Goal: Task Accomplishment & Management: Use online tool/utility

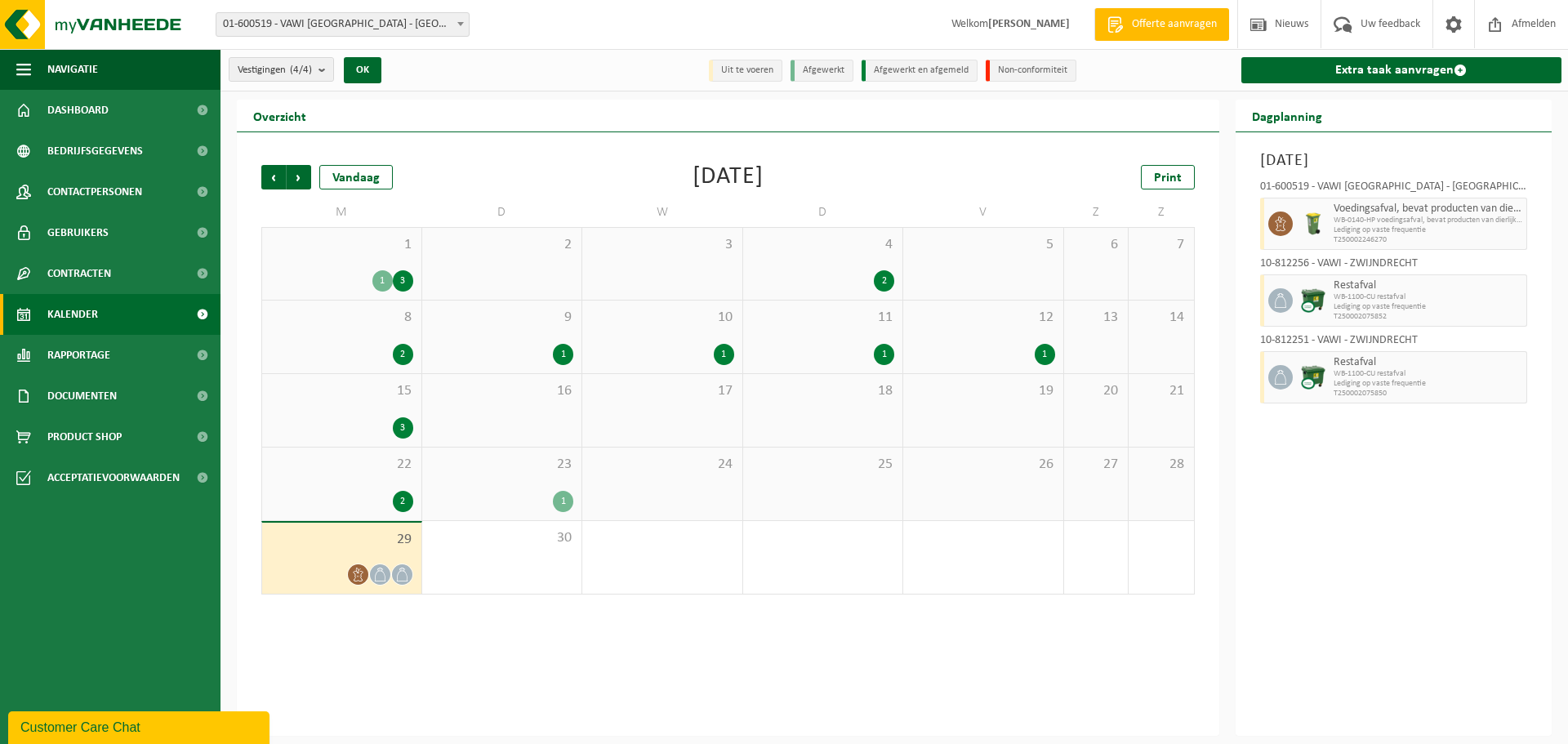
click at [104, 319] on link "Kalender" at bounding box center [110, 314] width 220 height 41
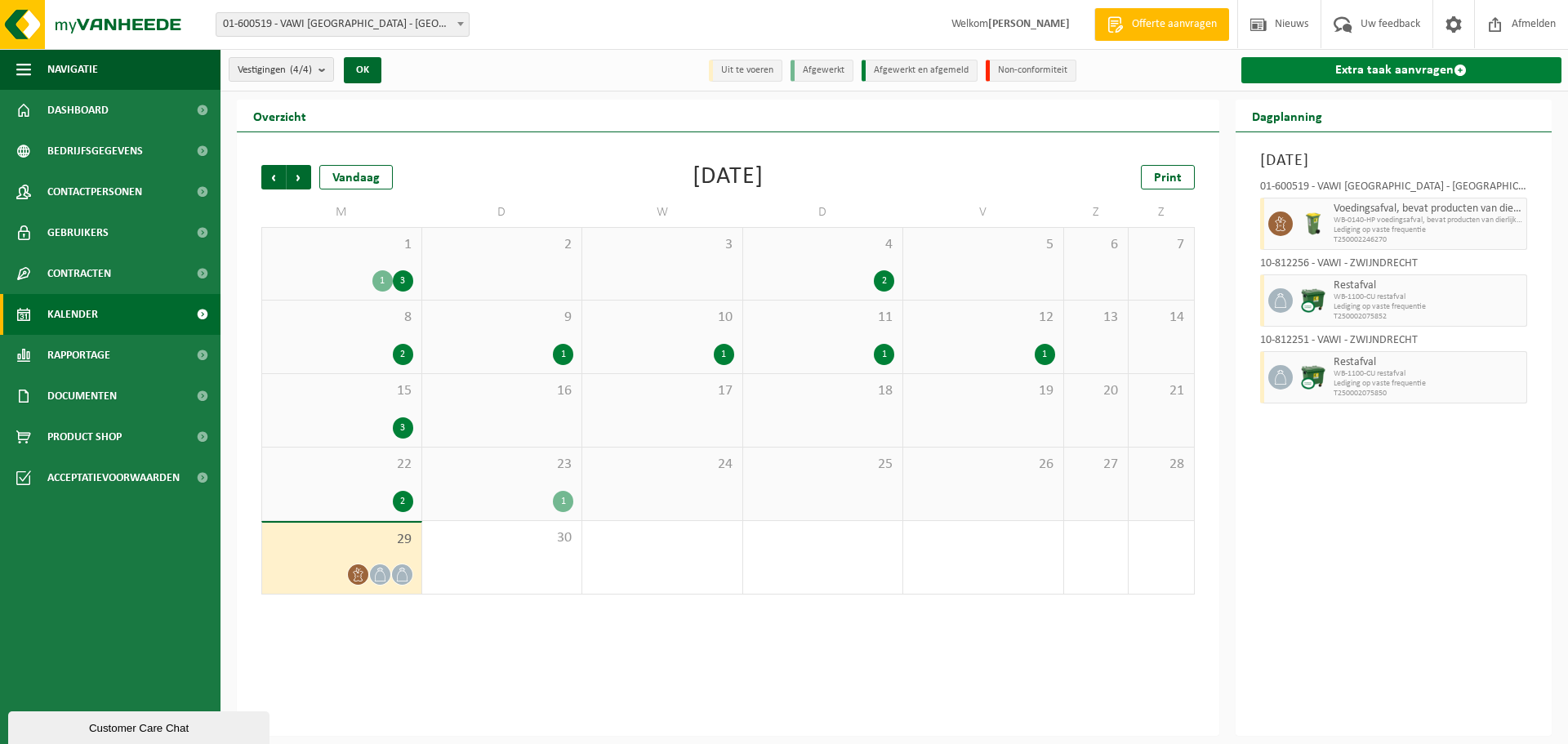
click at [1376, 69] on link "Extra taak aanvragen" at bounding box center [1401, 70] width 321 height 26
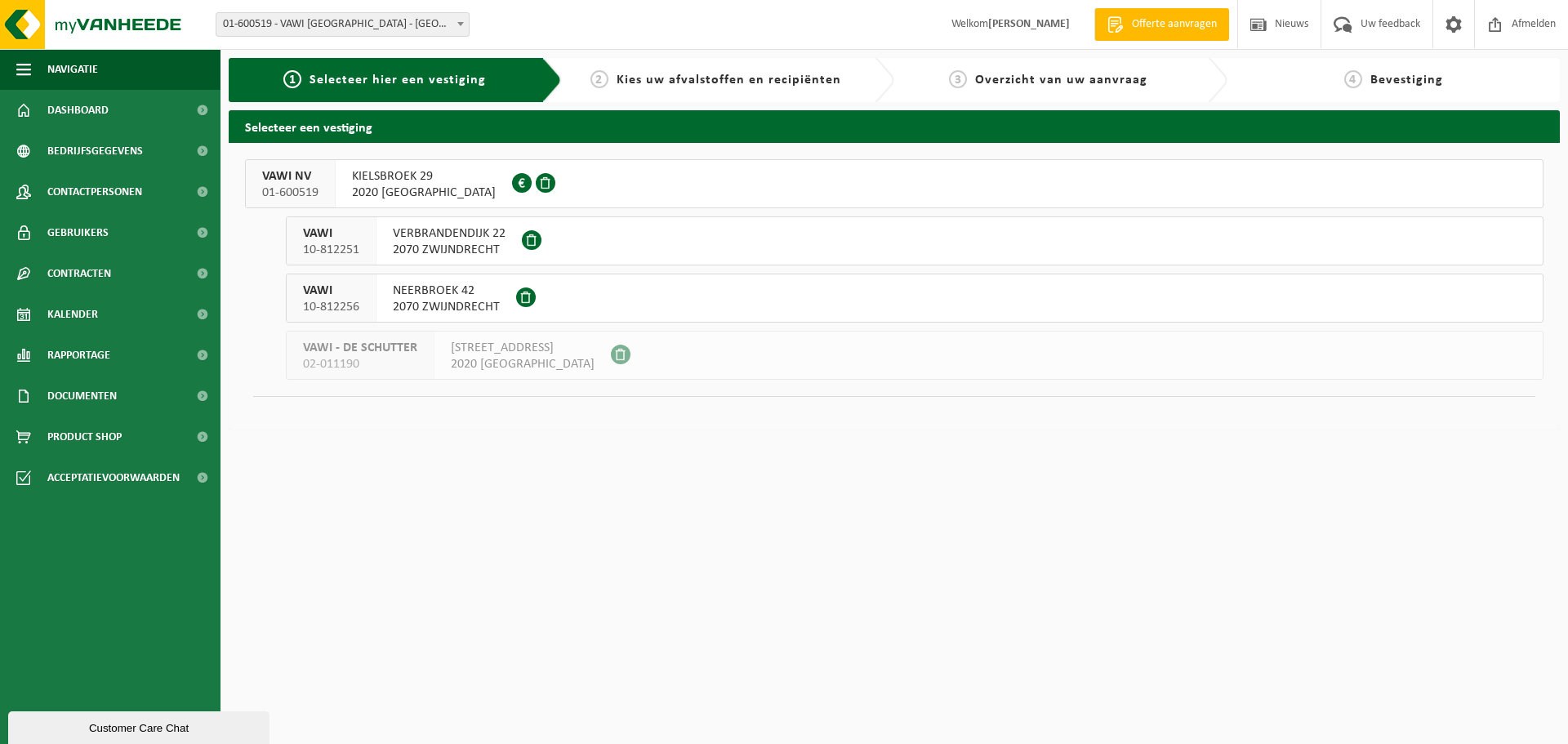
click at [384, 181] on span "KIELSBROEK 29" at bounding box center [423, 176] width 143 height 16
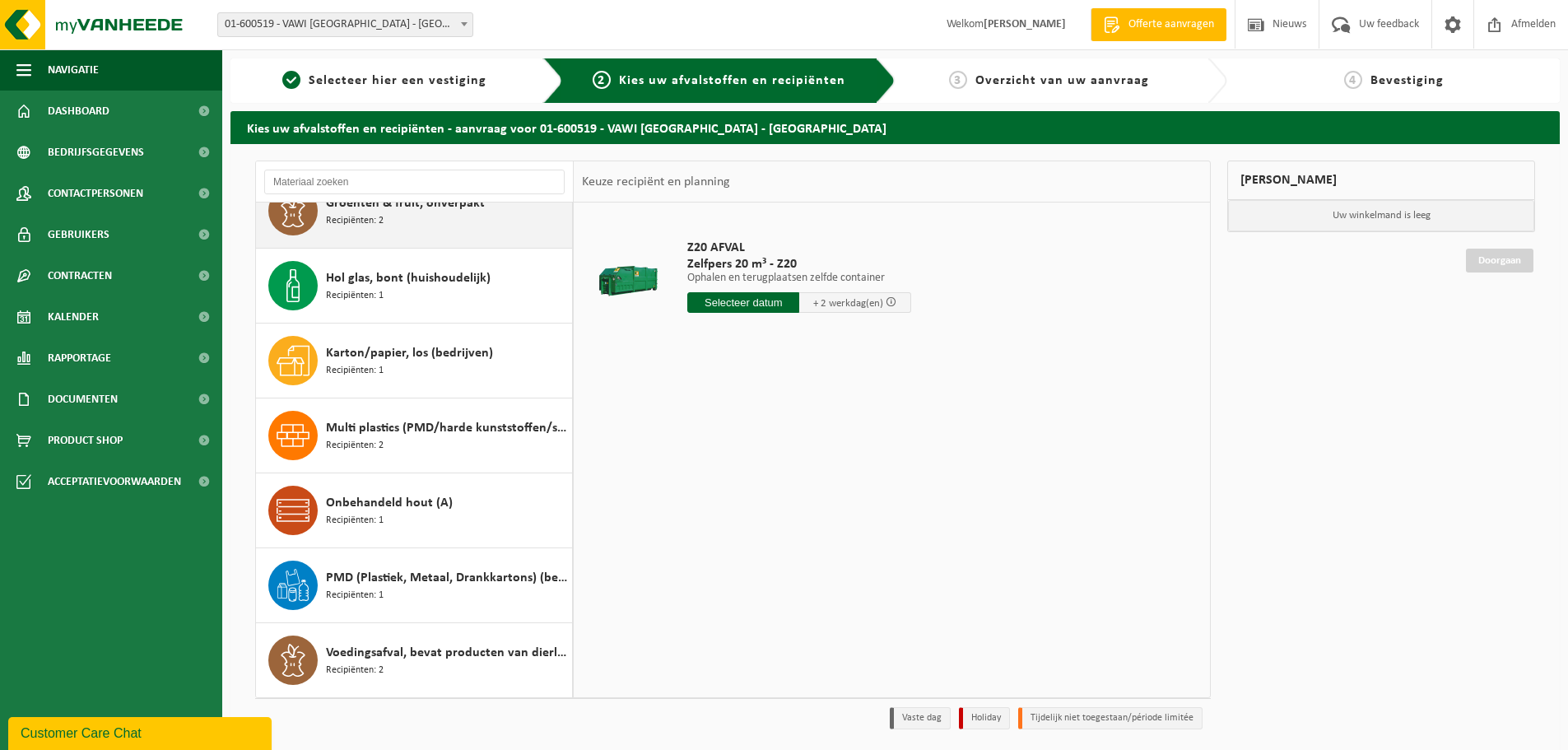
scroll to position [54, 0]
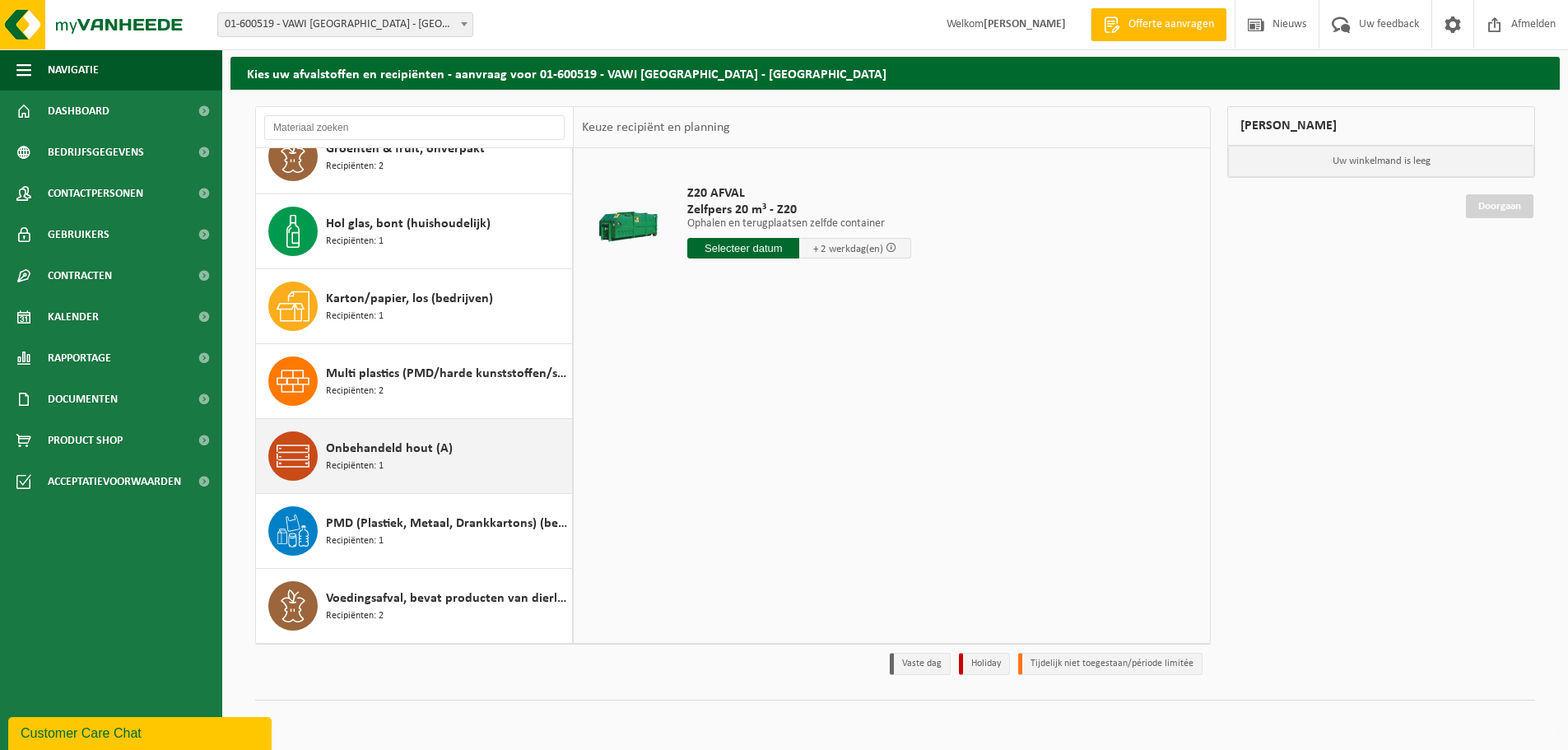
click at [403, 454] on span "Onbehandeld hout (A)" at bounding box center [389, 448] width 127 height 19
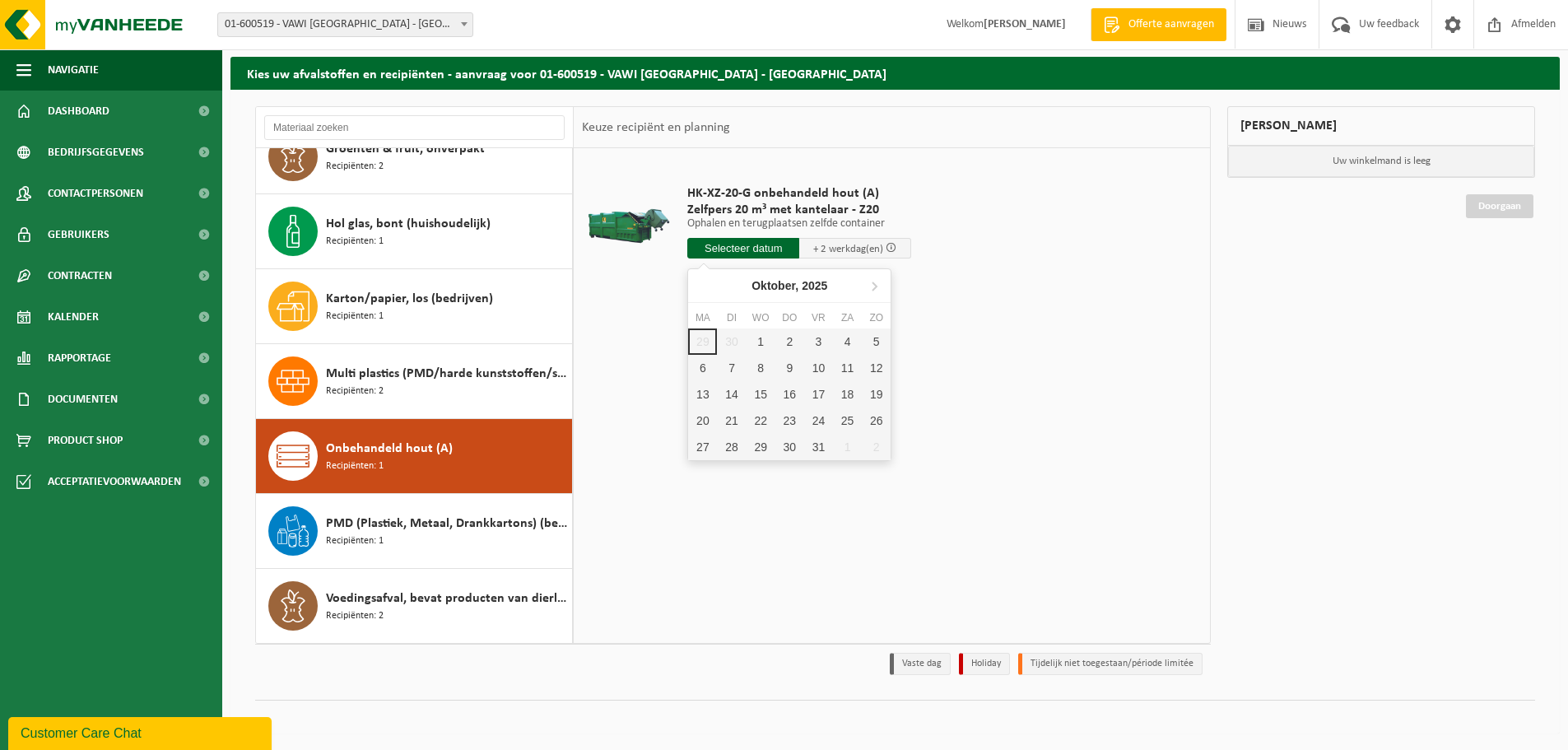
click at [743, 251] on input "text" at bounding box center [744, 248] width 112 height 20
click at [763, 339] on div "1" at bounding box center [760, 341] width 29 height 27
type input "Van 2025-10-01"
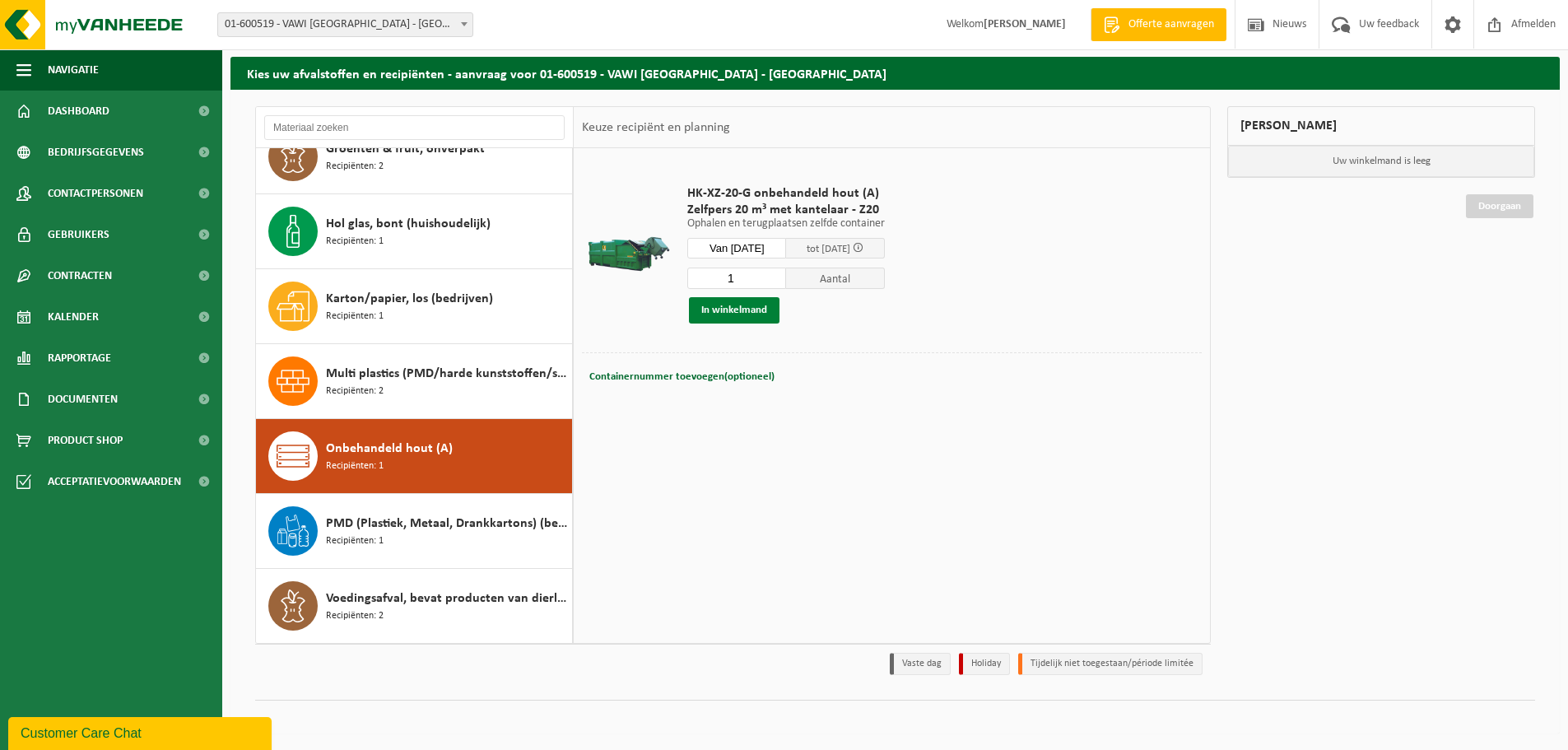
click at [743, 312] on button "In winkelmand" at bounding box center [734, 310] width 90 height 27
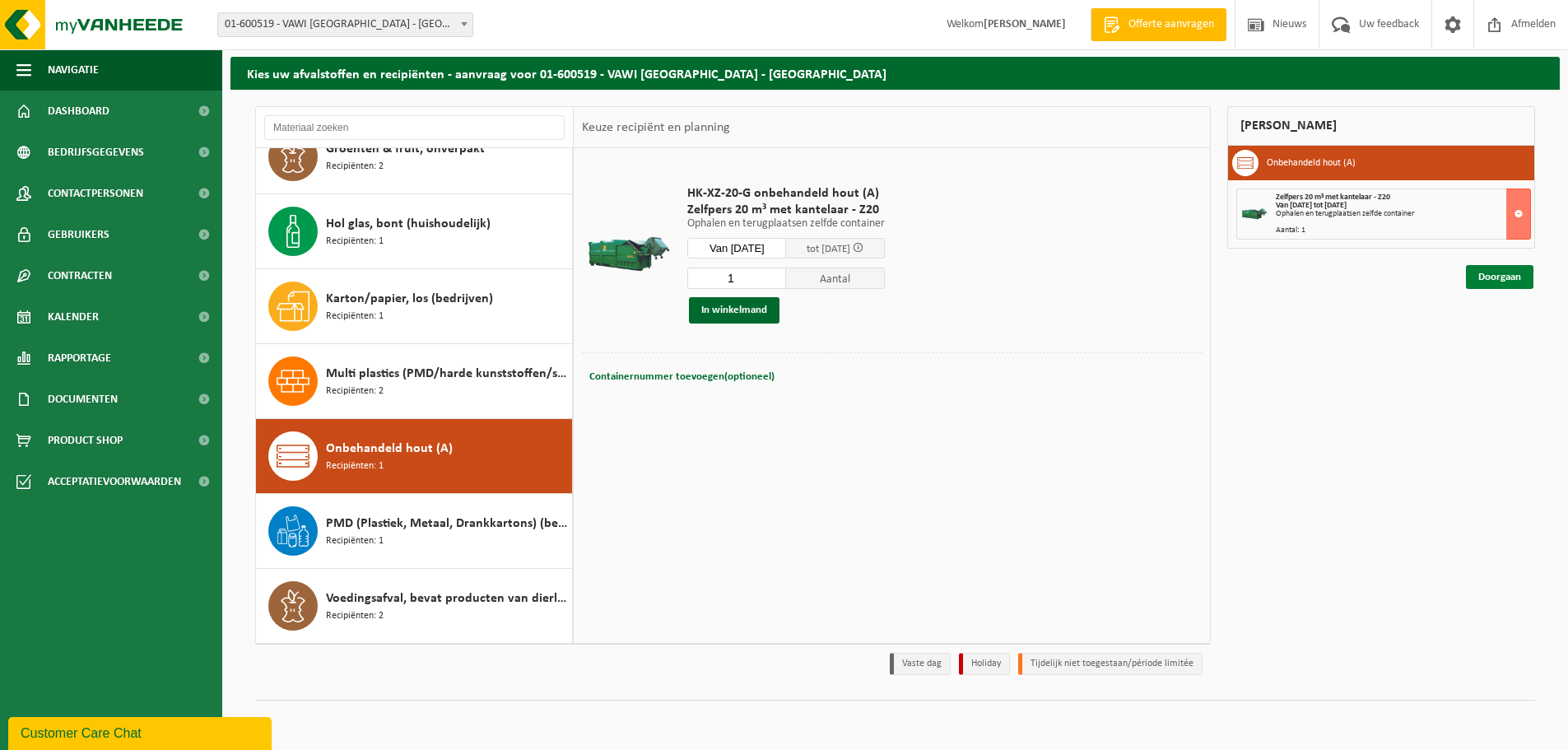
click at [1509, 279] on link "Doorgaan" at bounding box center [1499, 277] width 67 height 24
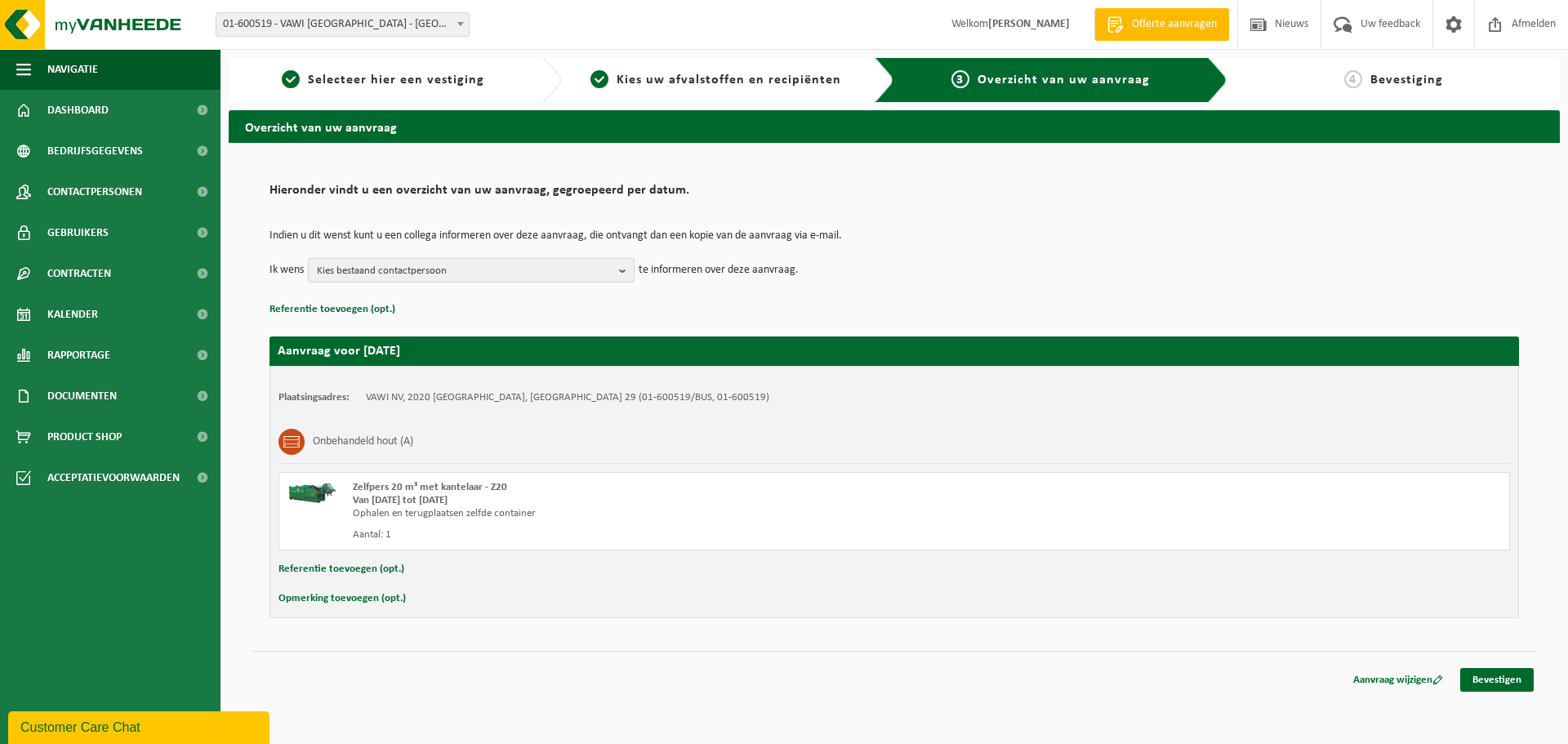
click at [624, 274] on b "button" at bounding box center [626, 270] width 15 height 23
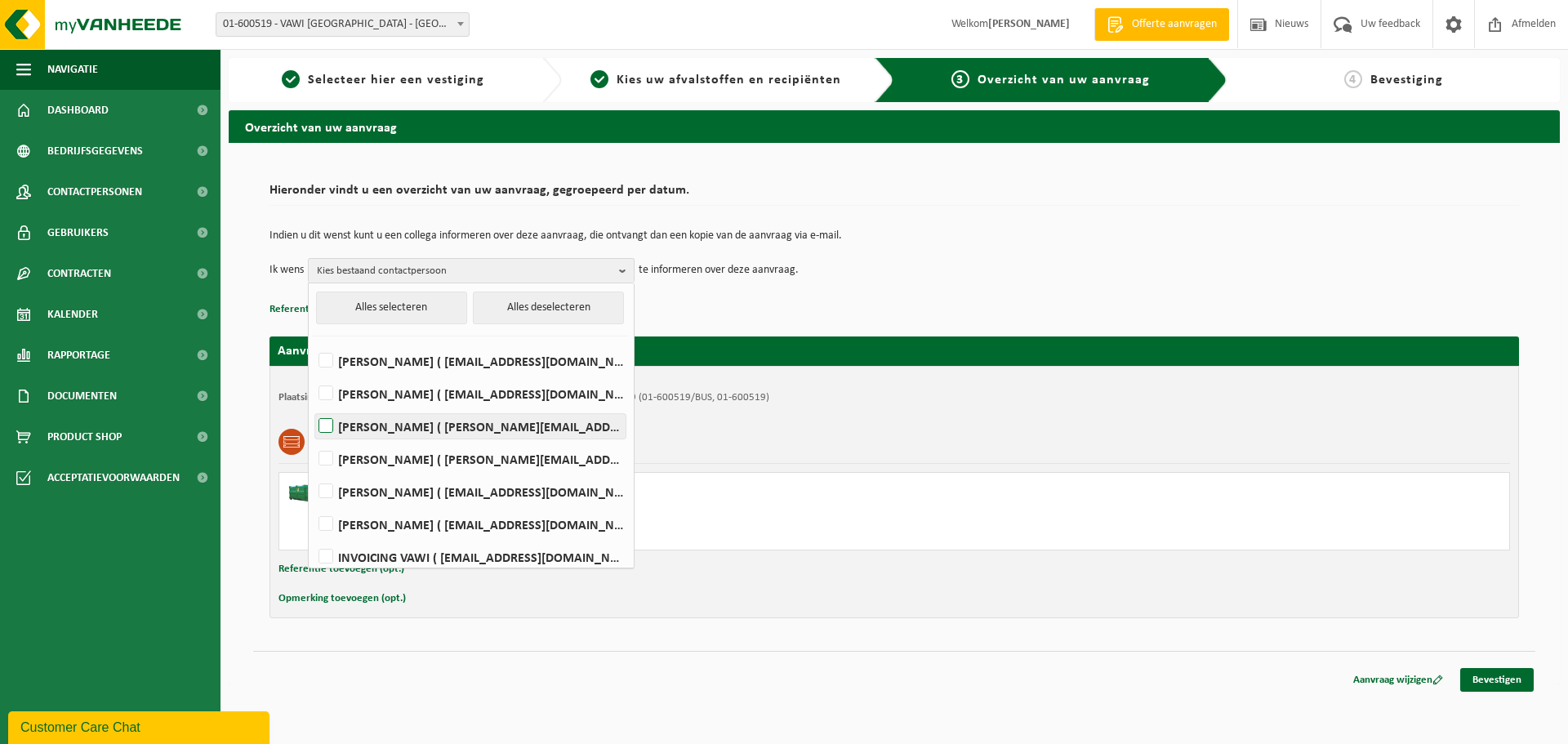
click at [390, 424] on label "PETER GEENS ( peter.geens@vawi.be )" at bounding box center [470, 425] width 310 height 25
click at [313, 406] on input "PETER GEENS ( peter.geens@vawi.be )" at bounding box center [312, 405] width 1 height 1
checkbox input "true"
click at [1097, 275] on td "Ik wens PETER GEENS Alles selecteren Alles deselecteren LOÏC DE VOS ( loic.devo…" at bounding box center [894, 270] width 1249 height 25
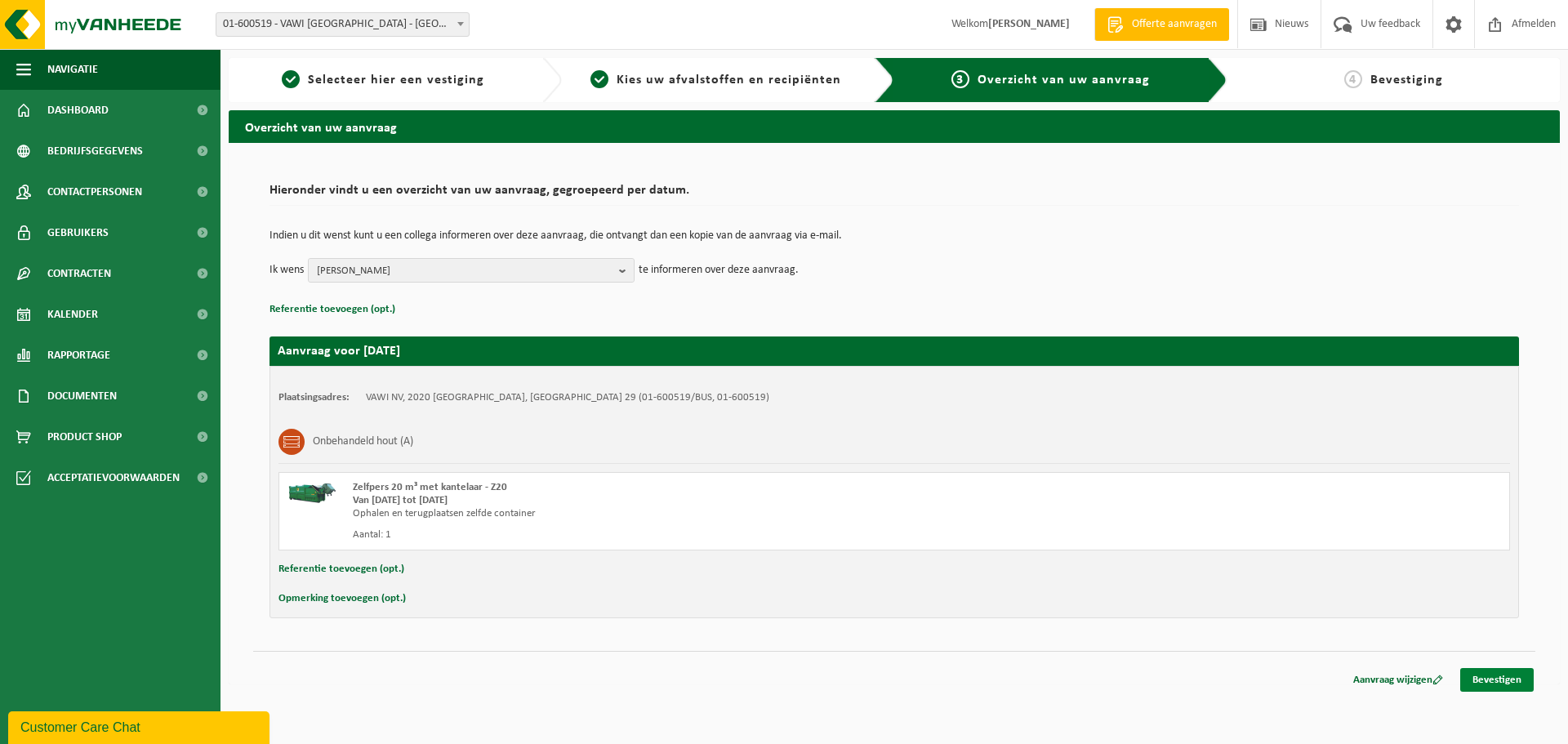
click at [1497, 678] on link "Bevestigen" at bounding box center [1497, 680] width 73 height 24
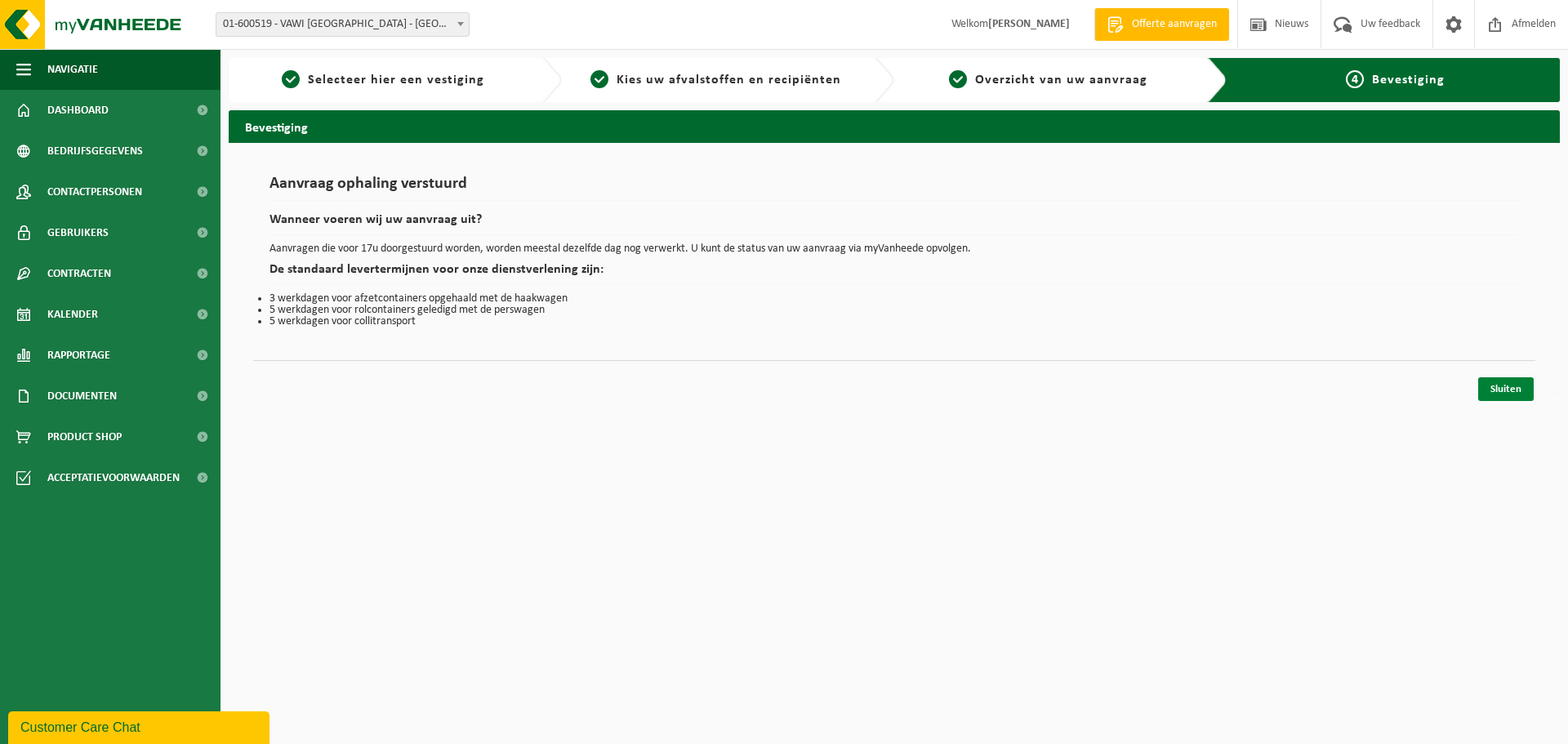
click at [1512, 391] on link "Sluiten" at bounding box center [1506, 389] width 56 height 24
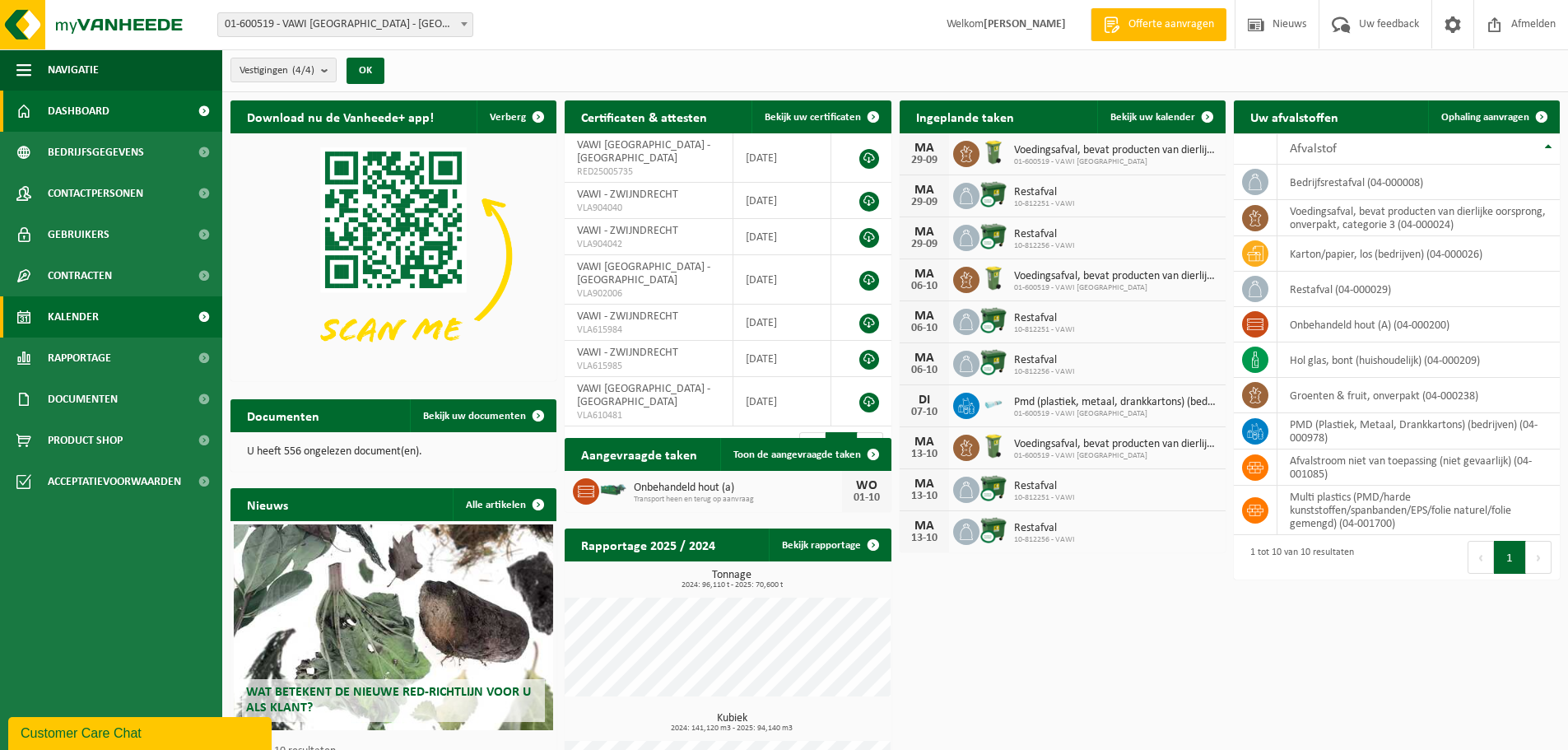
click at [82, 313] on span "Kalender" at bounding box center [73, 317] width 51 height 41
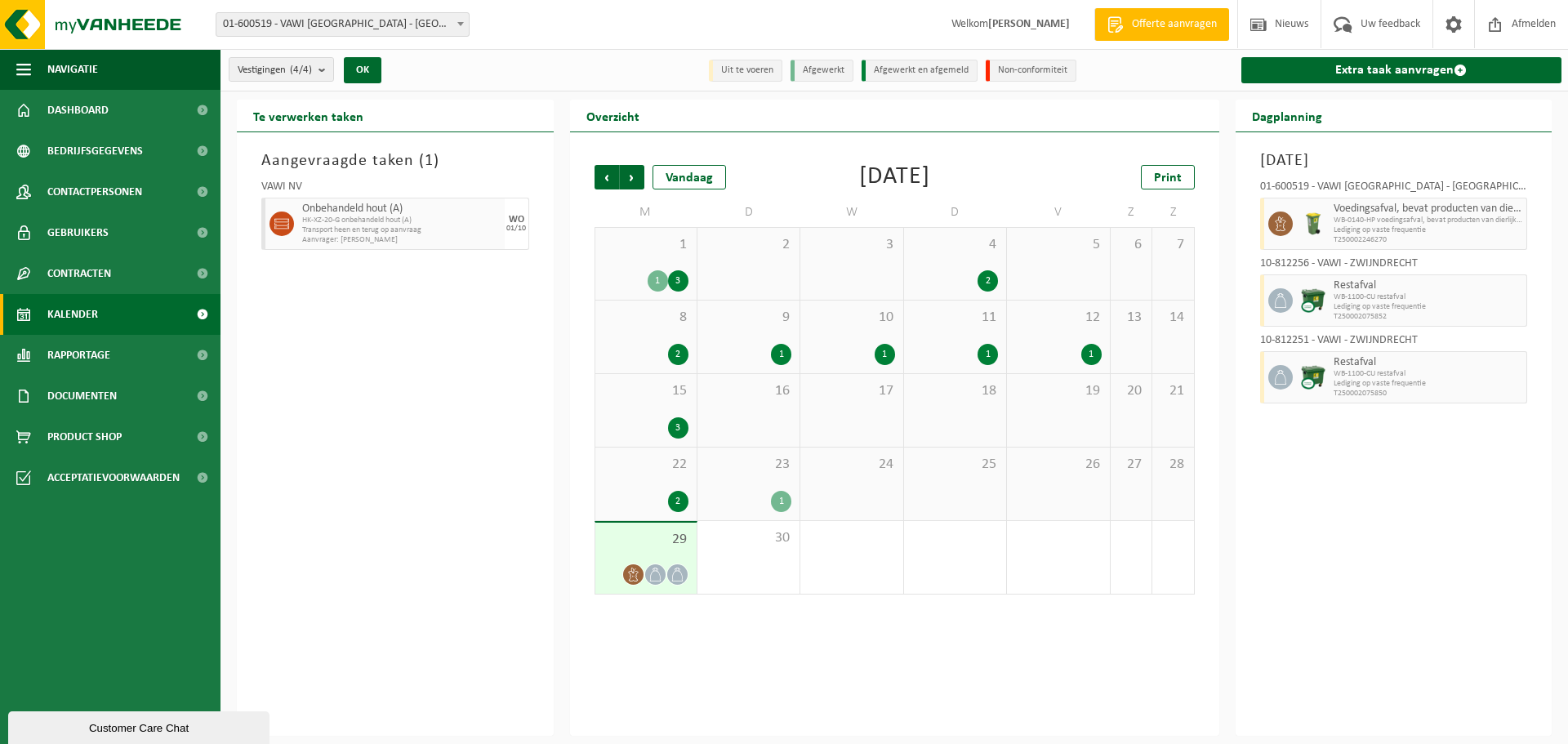
click at [658, 553] on div "29" at bounding box center [646, 558] width 101 height 71
click at [767, 550] on div "30" at bounding box center [749, 558] width 102 height 73
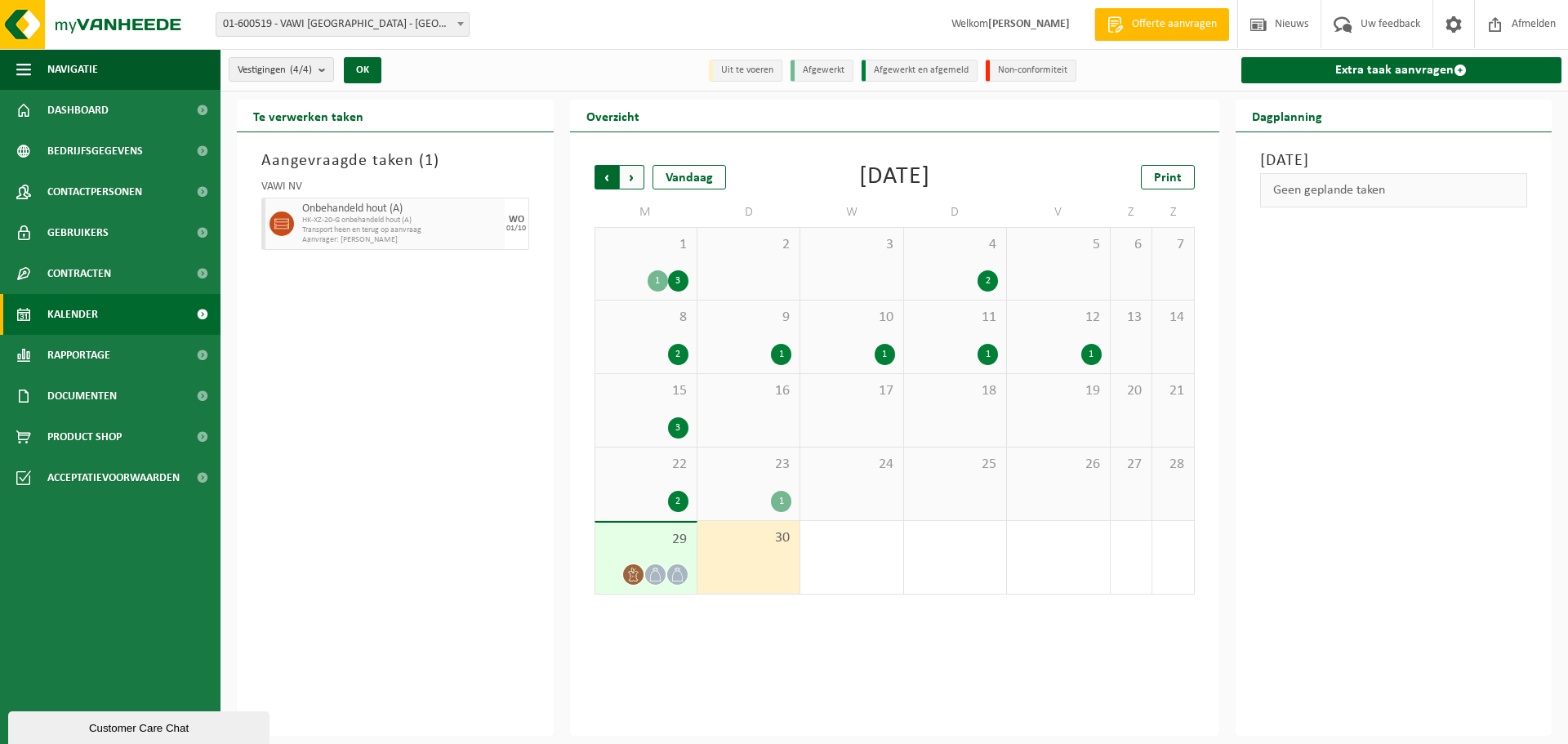
click at [626, 171] on span "Volgende" at bounding box center [632, 177] width 25 height 25
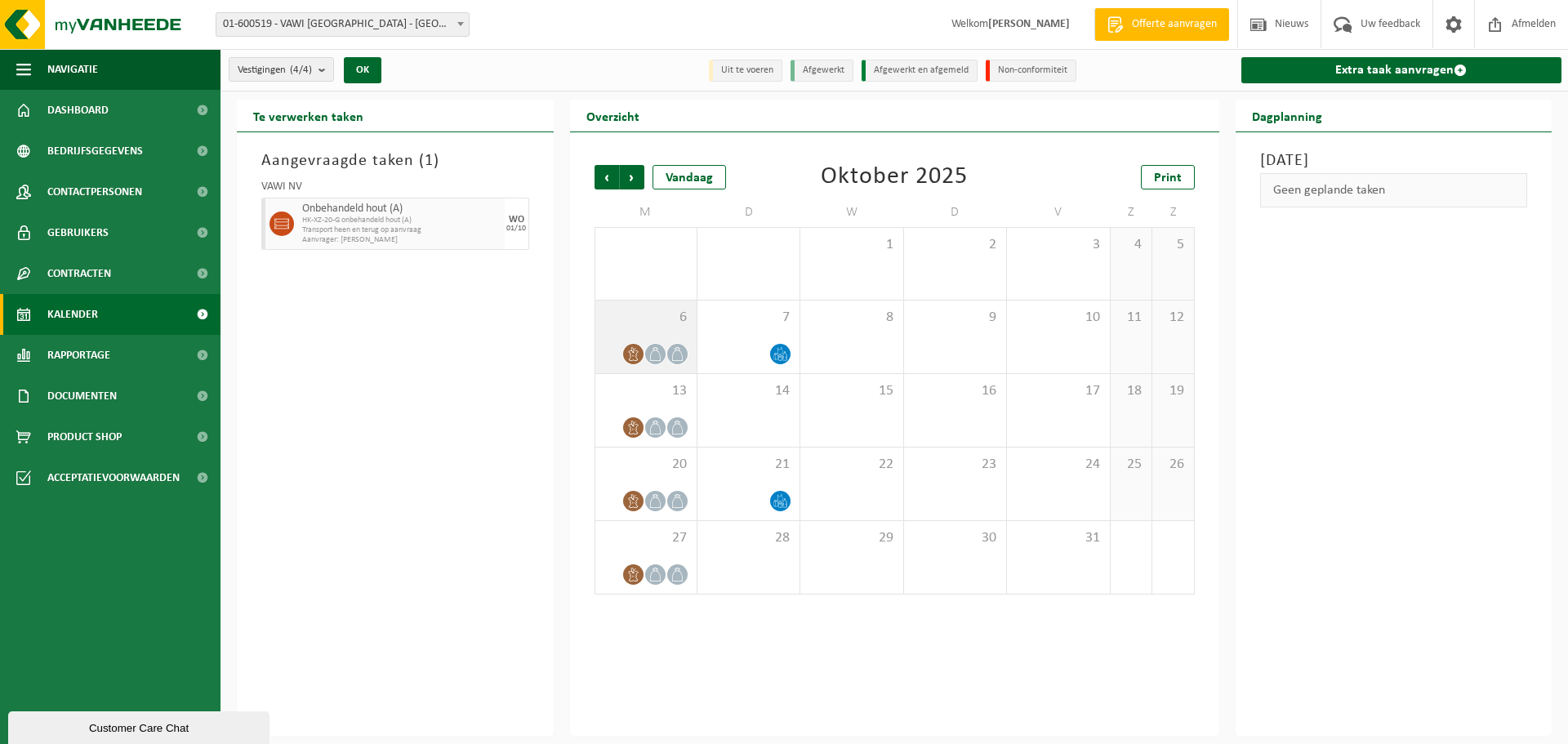
click at [664, 337] on div "6" at bounding box center [646, 337] width 101 height 73
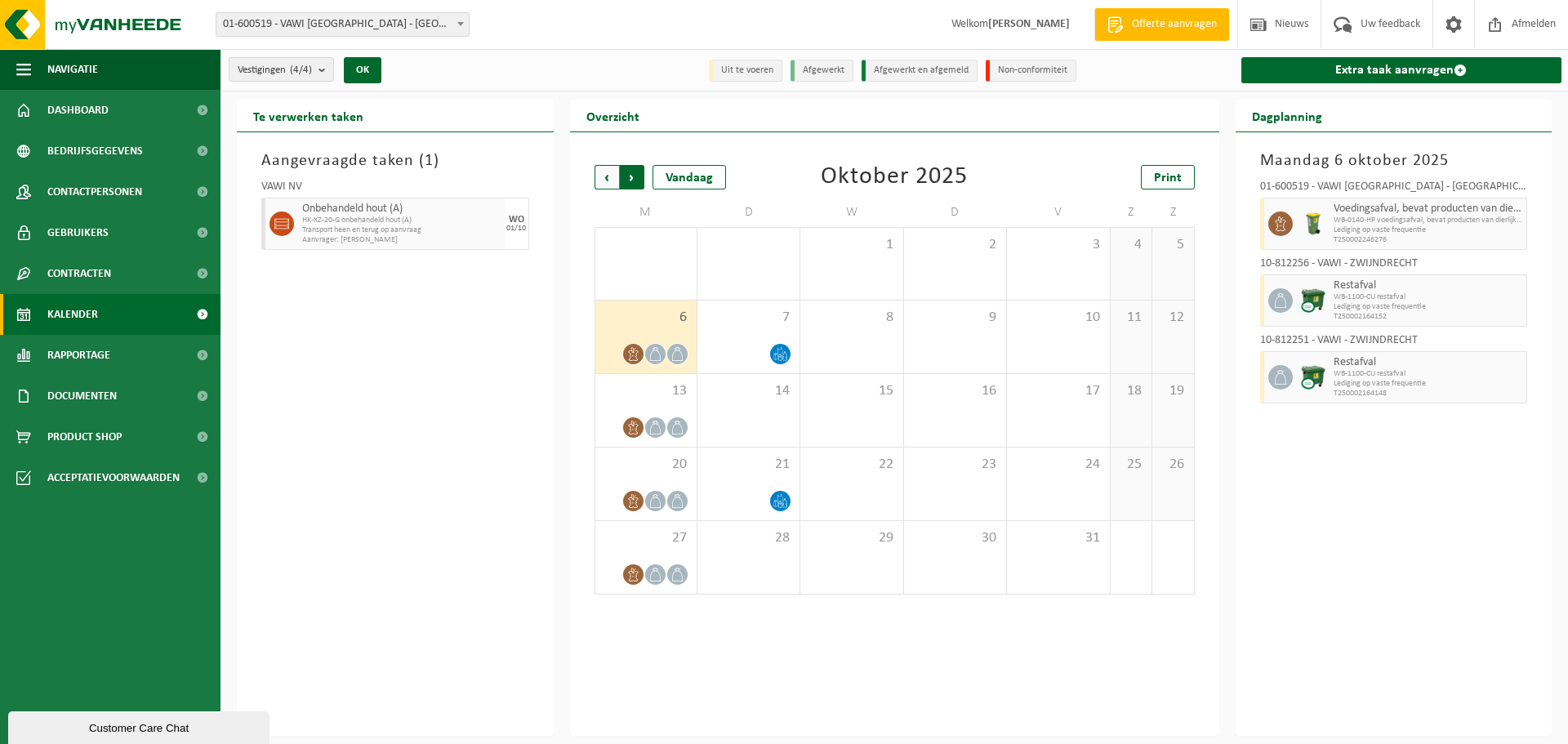
click at [606, 174] on span "Vorige" at bounding box center [606, 177] width 25 height 25
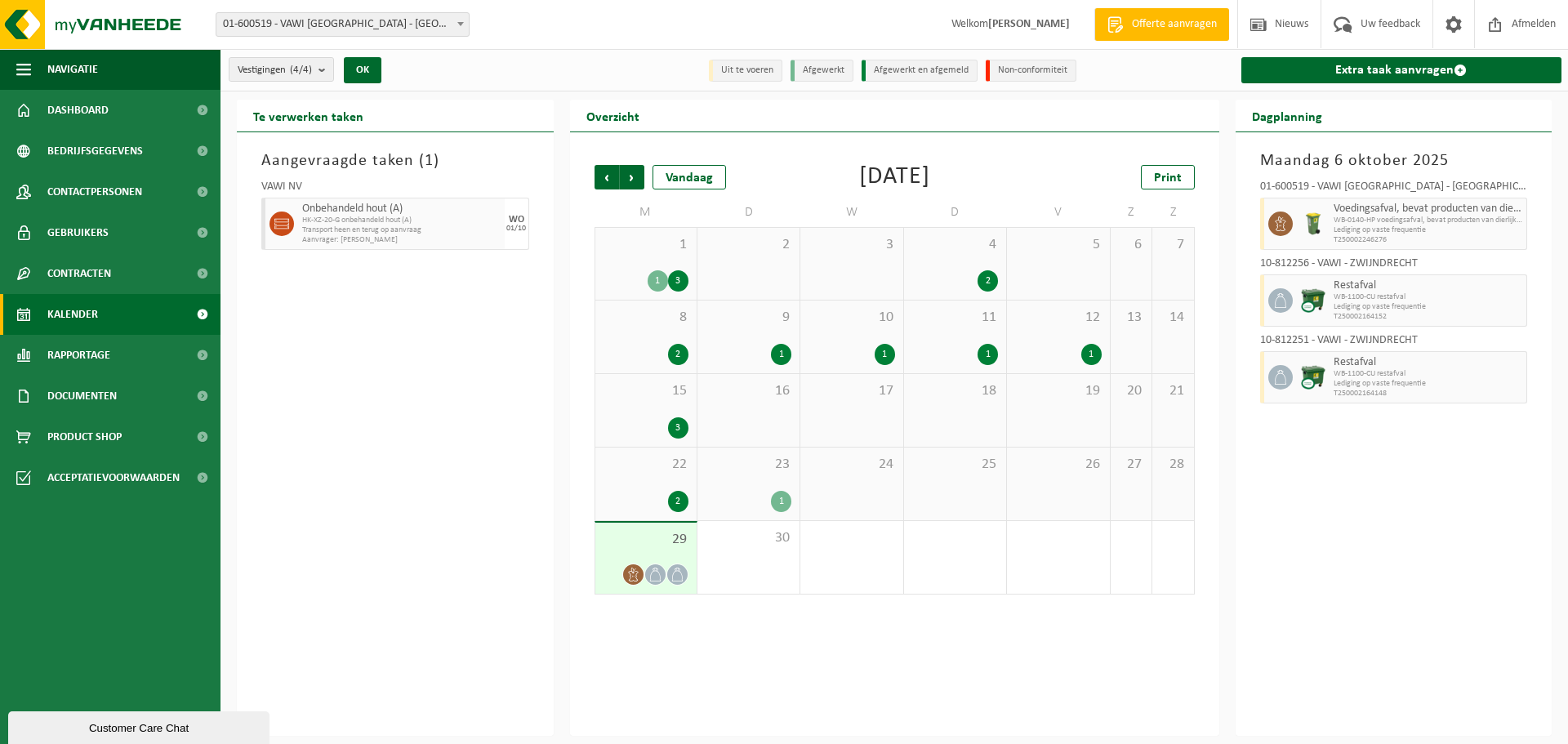
click at [758, 497] on div "1" at bounding box center [749, 501] width 86 height 21
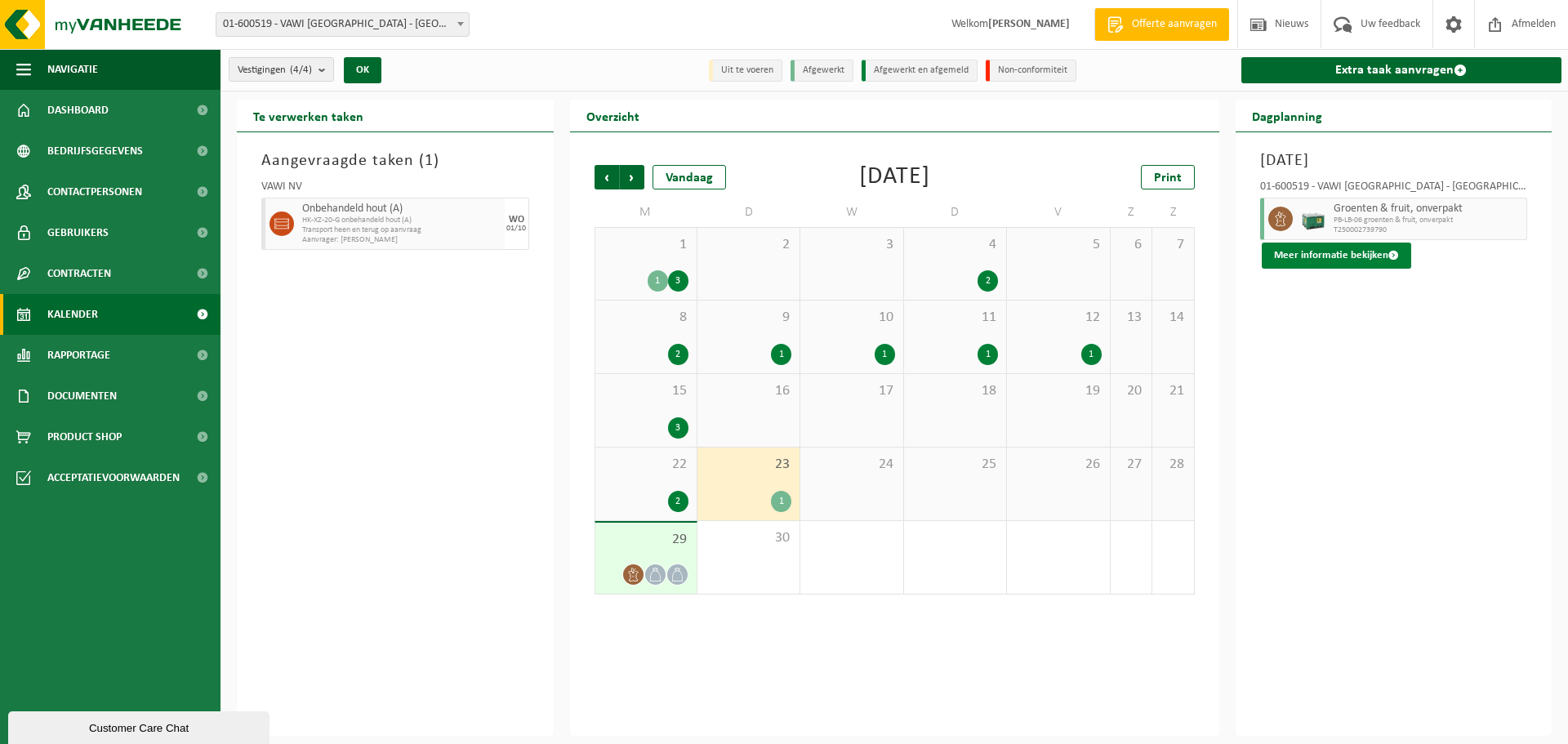
click at [1330, 256] on button "Meer informatie bekijken" at bounding box center [1337, 256] width 150 height 26
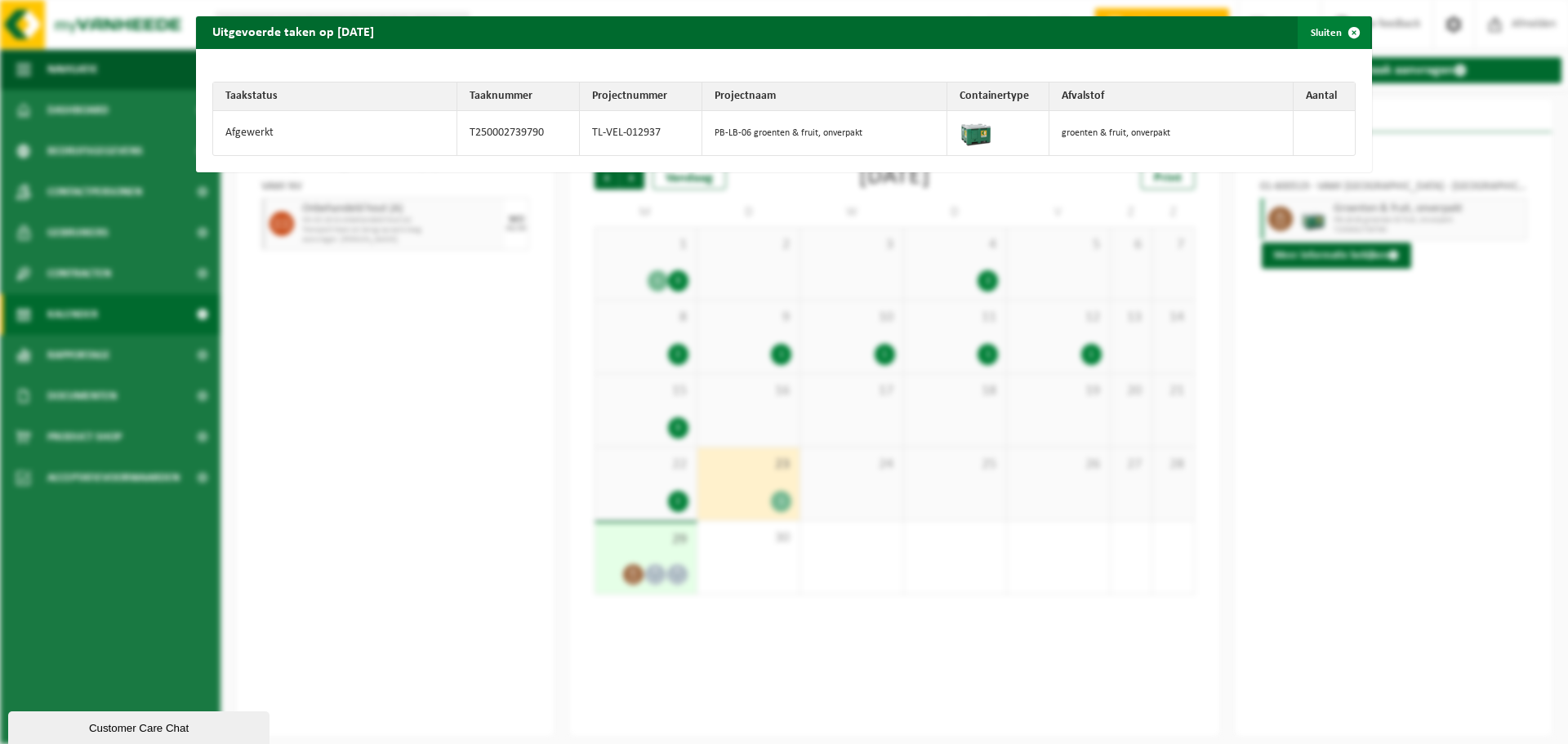
click at [1349, 27] on span "button" at bounding box center [1354, 33] width 33 height 33
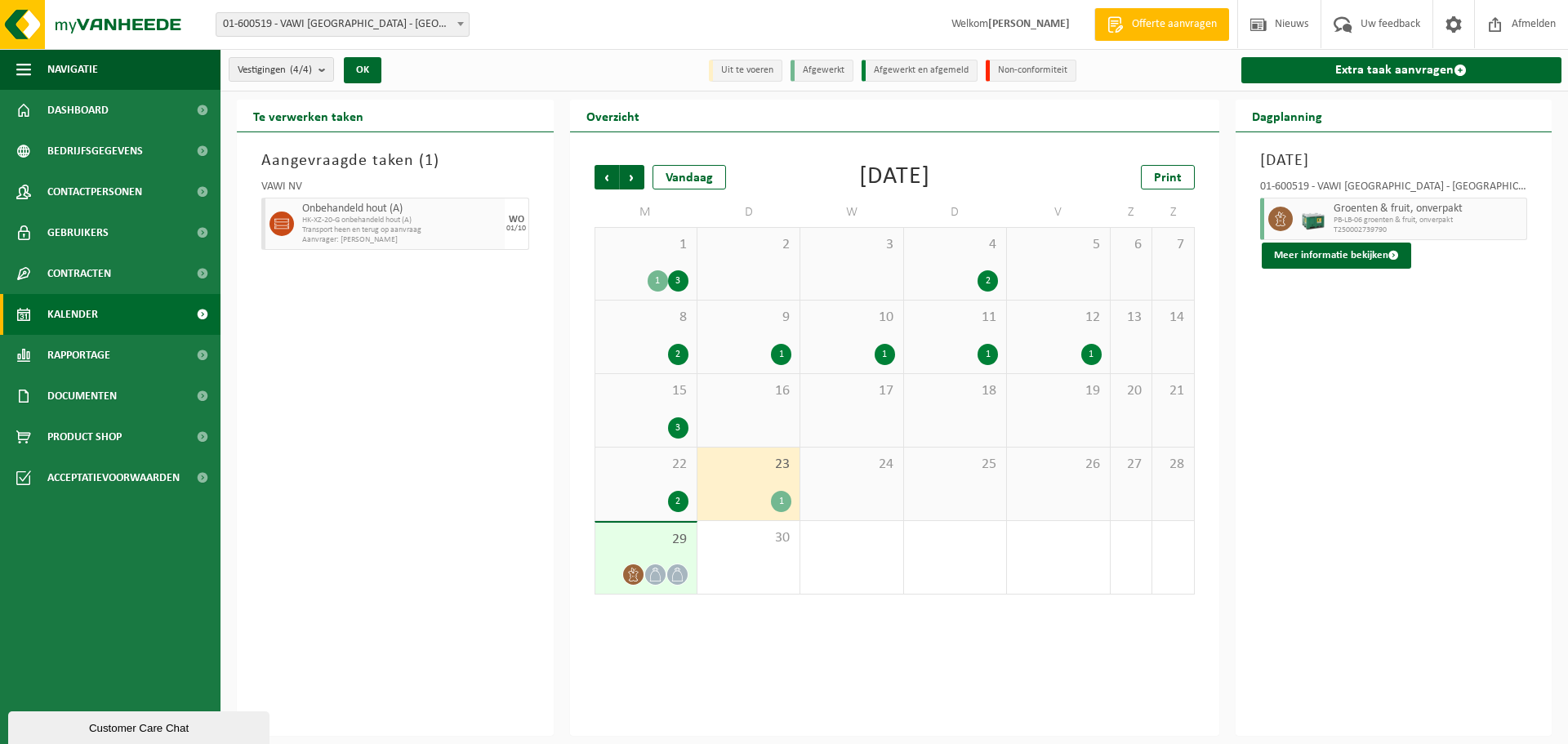
click at [654, 487] on div "22 2" at bounding box center [646, 484] width 101 height 73
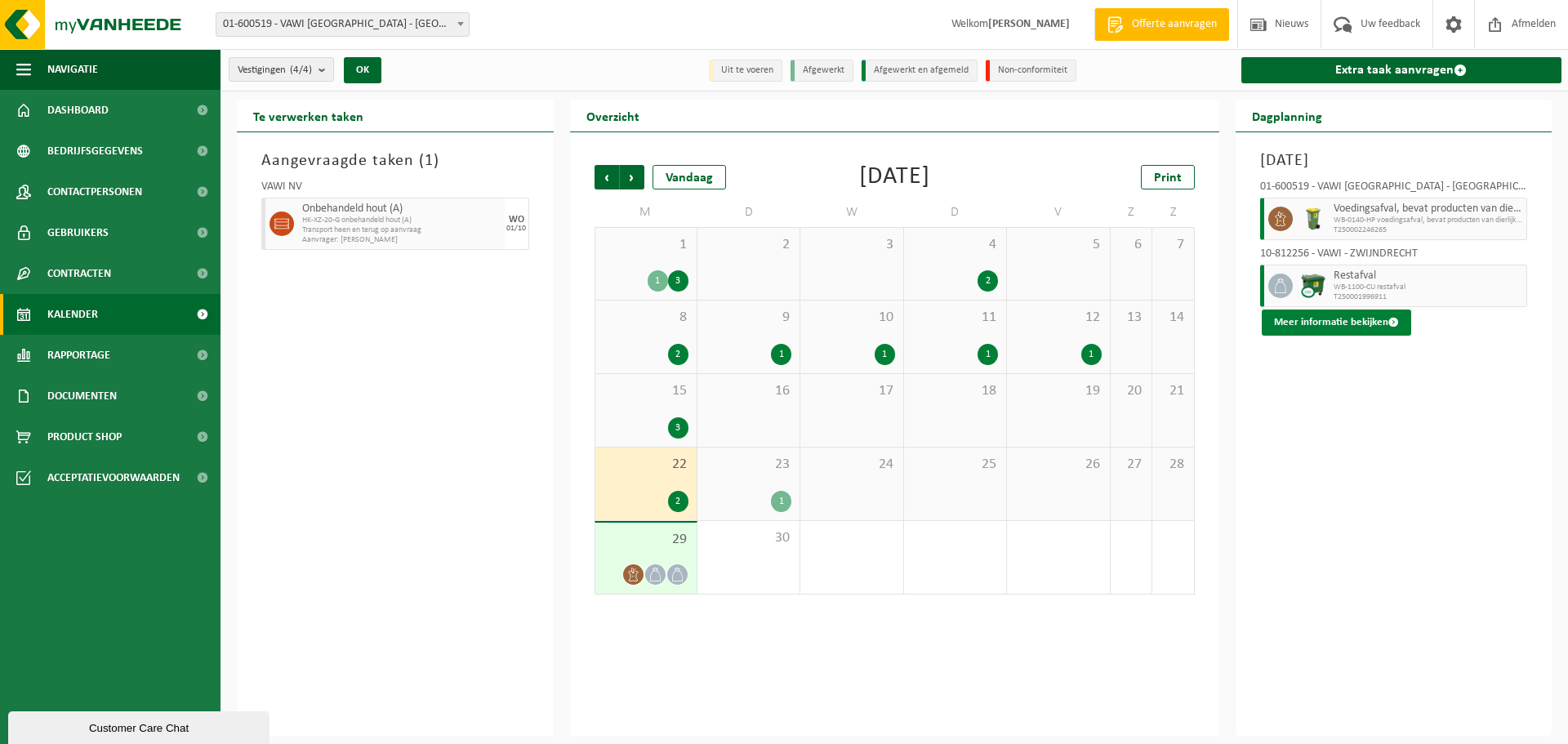
click at [1334, 320] on button "Meer informatie bekijken" at bounding box center [1337, 322] width 150 height 26
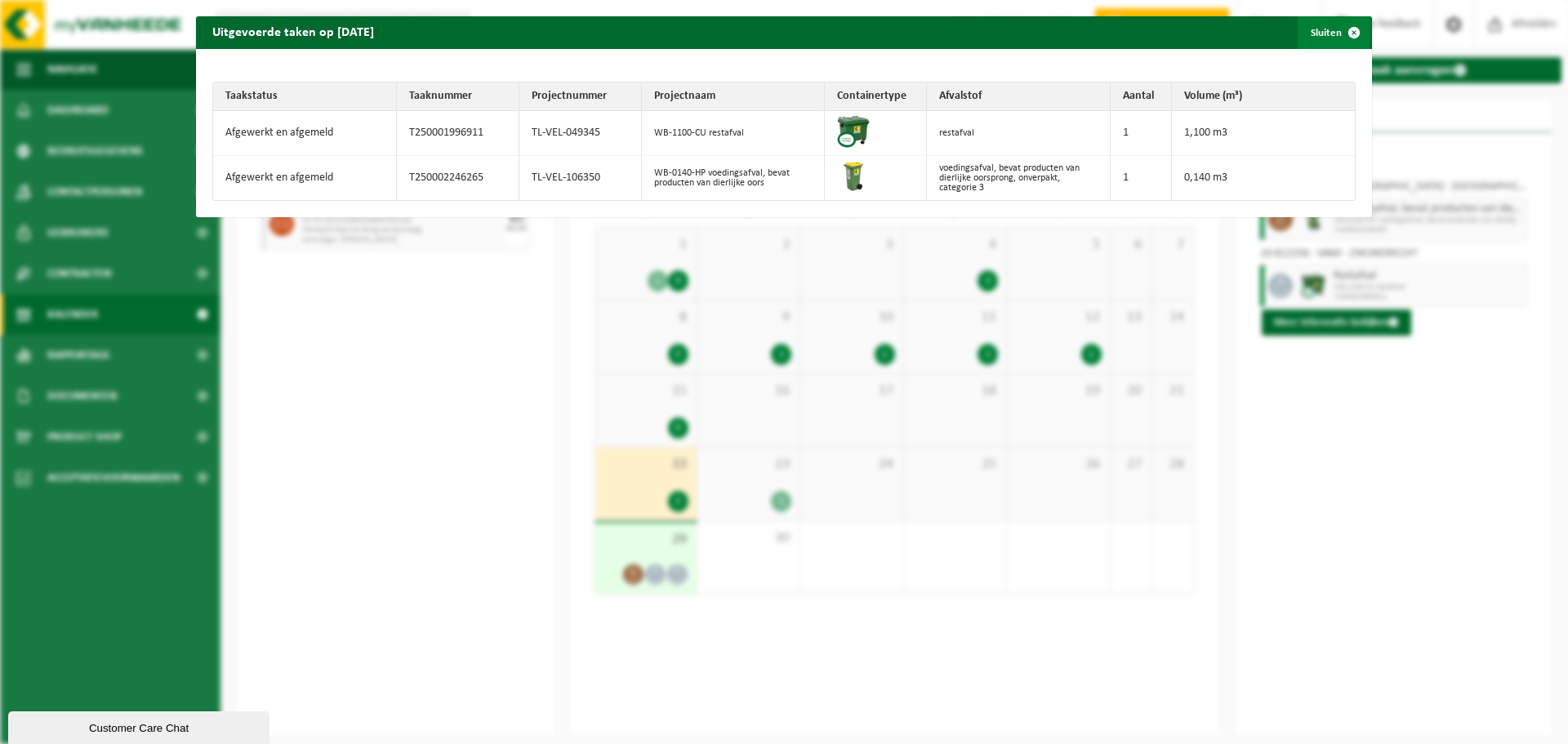
click at [1347, 35] on span "button" at bounding box center [1354, 33] width 33 height 33
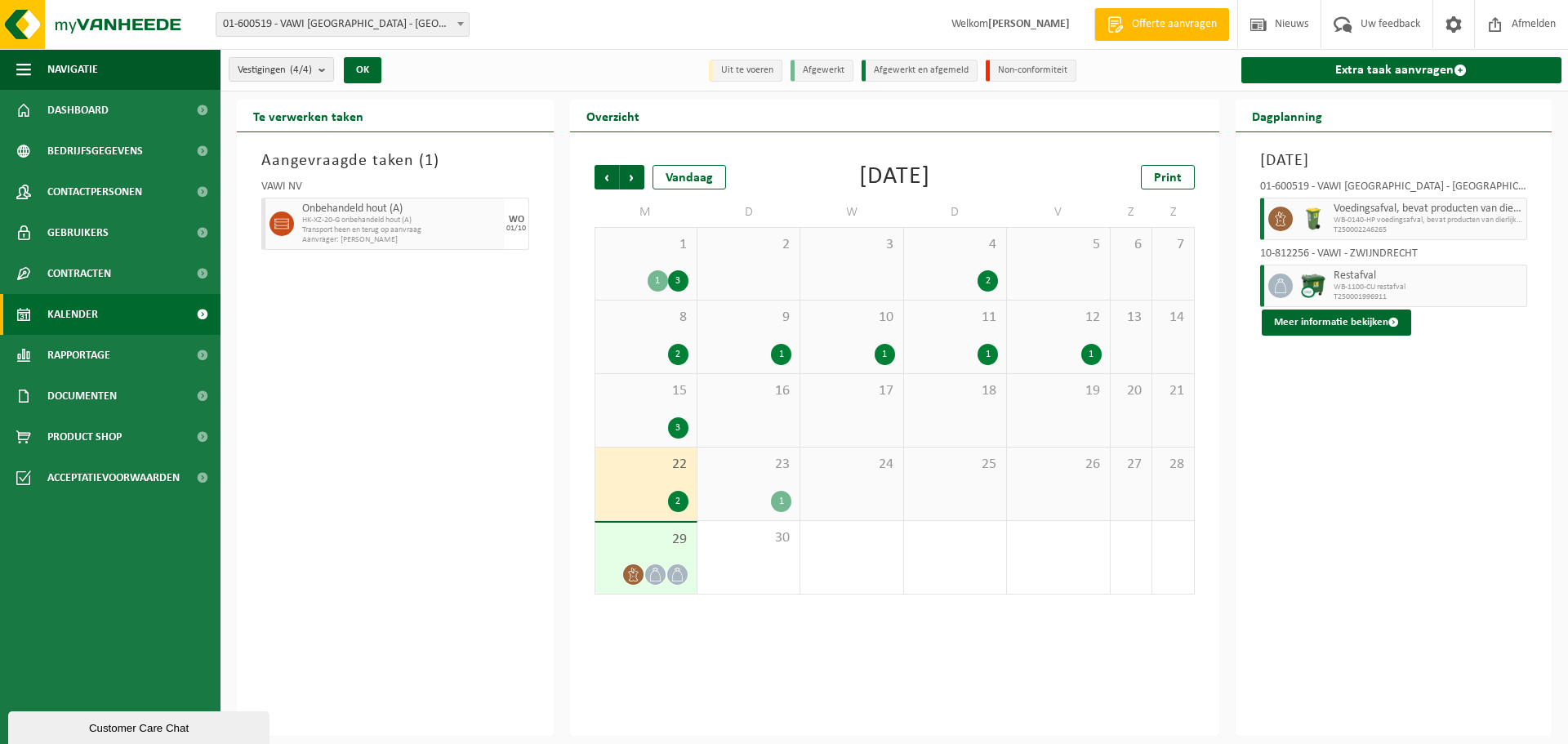
click at [644, 559] on div "29" at bounding box center [646, 558] width 101 height 71
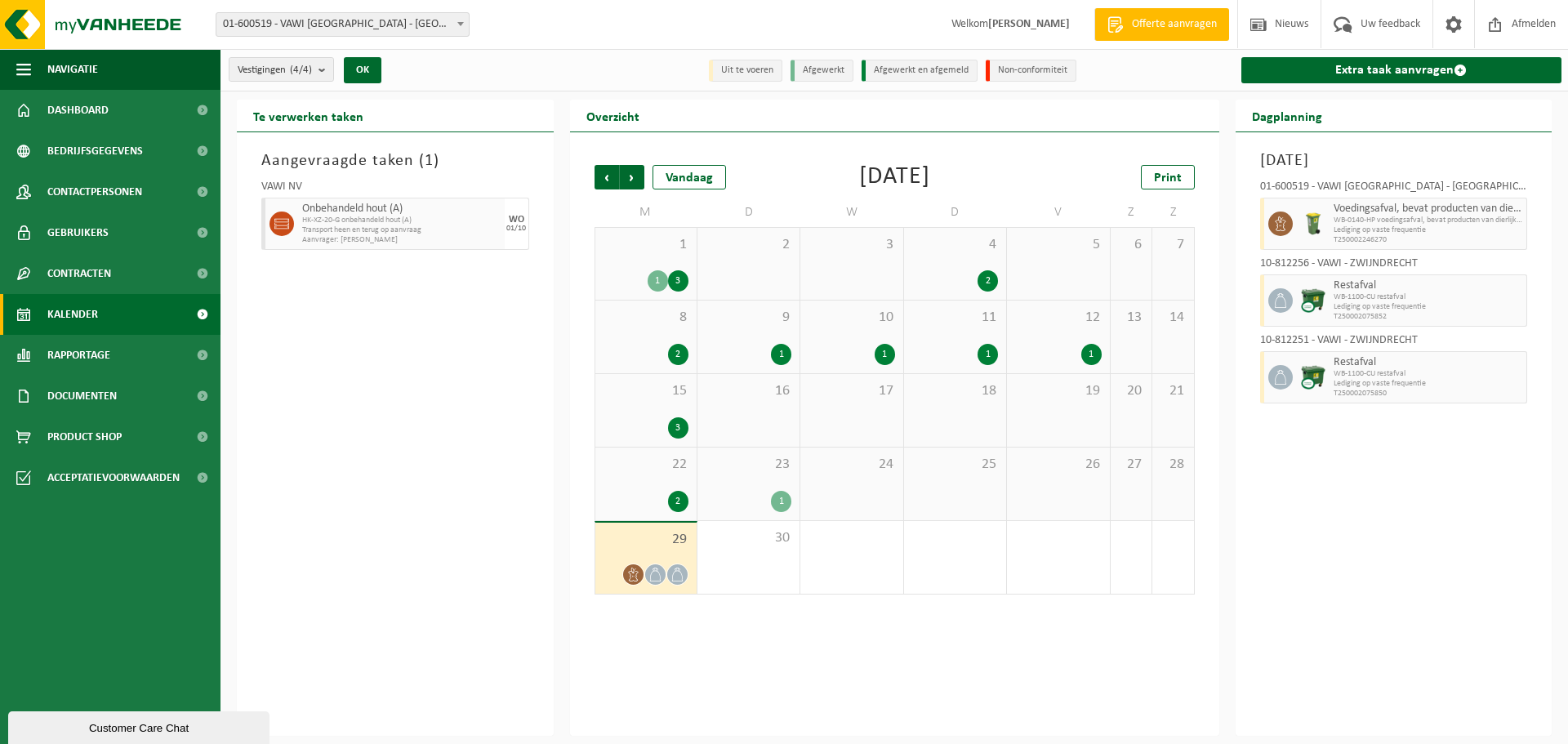
click at [1355, 212] on span "Voedingsafval, bevat producten van dierlijke oorsprong, onverpakt, categorie 3" at bounding box center [1428, 209] width 189 height 13
click at [1319, 220] on img at bounding box center [1313, 224] width 25 height 25
click at [1276, 232] on span at bounding box center [1280, 224] width 25 height 25
click at [1342, 62] on link "Extra taak aanvragen" at bounding box center [1401, 70] width 321 height 26
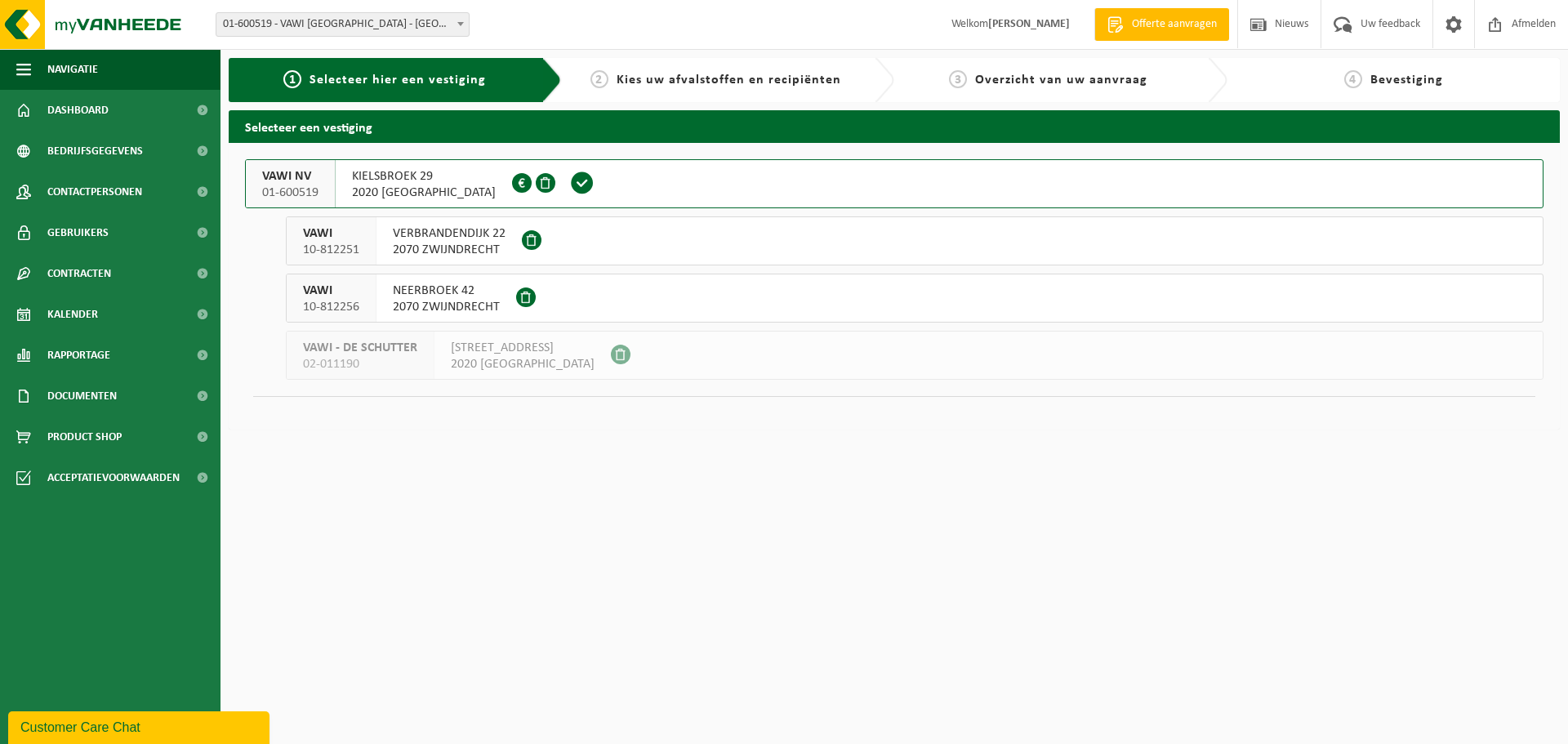
click at [397, 188] on span "2020 ANTWERPEN" at bounding box center [423, 193] width 143 height 16
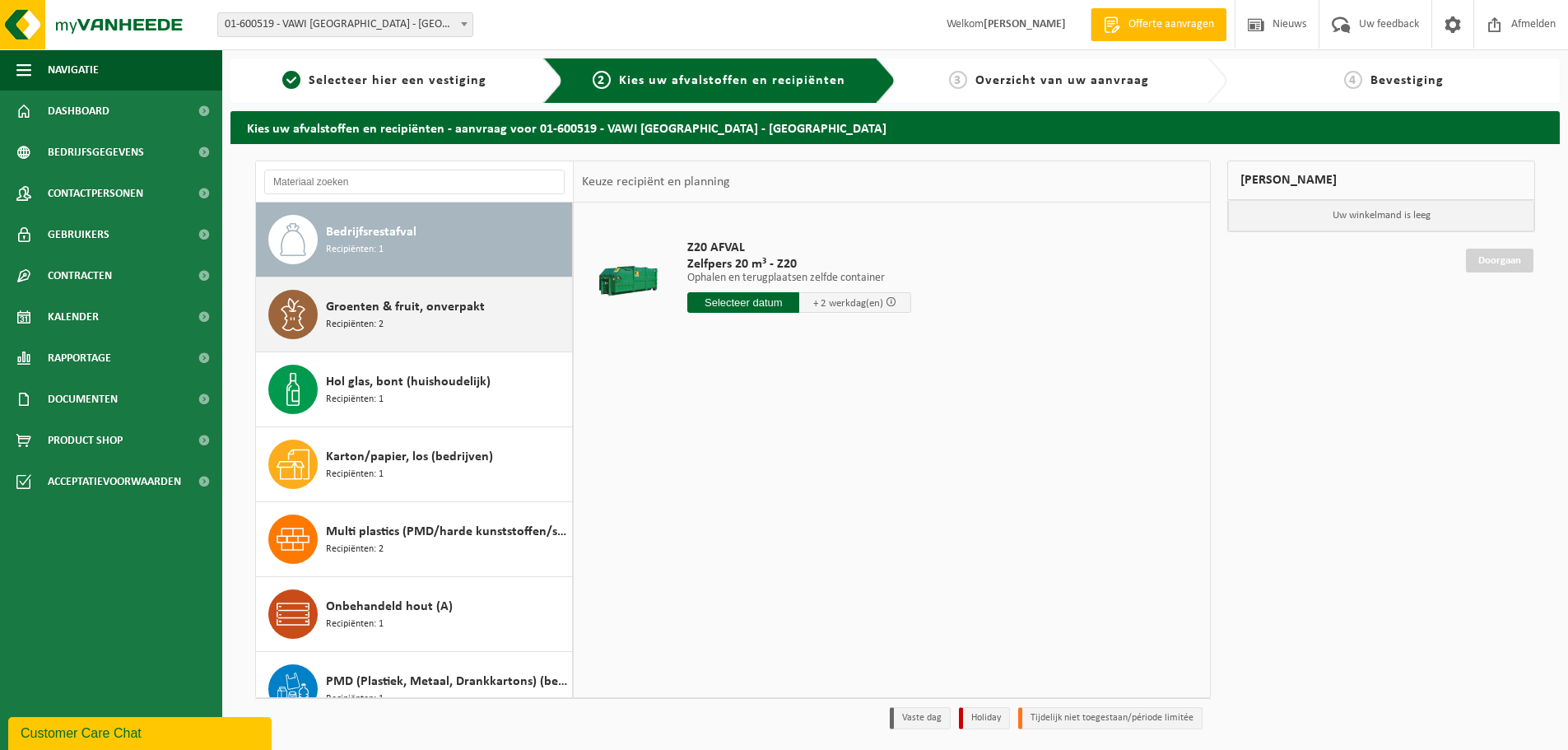
click at [429, 307] on span "Groenten & fruit, onverpakt" at bounding box center [405, 306] width 159 height 19
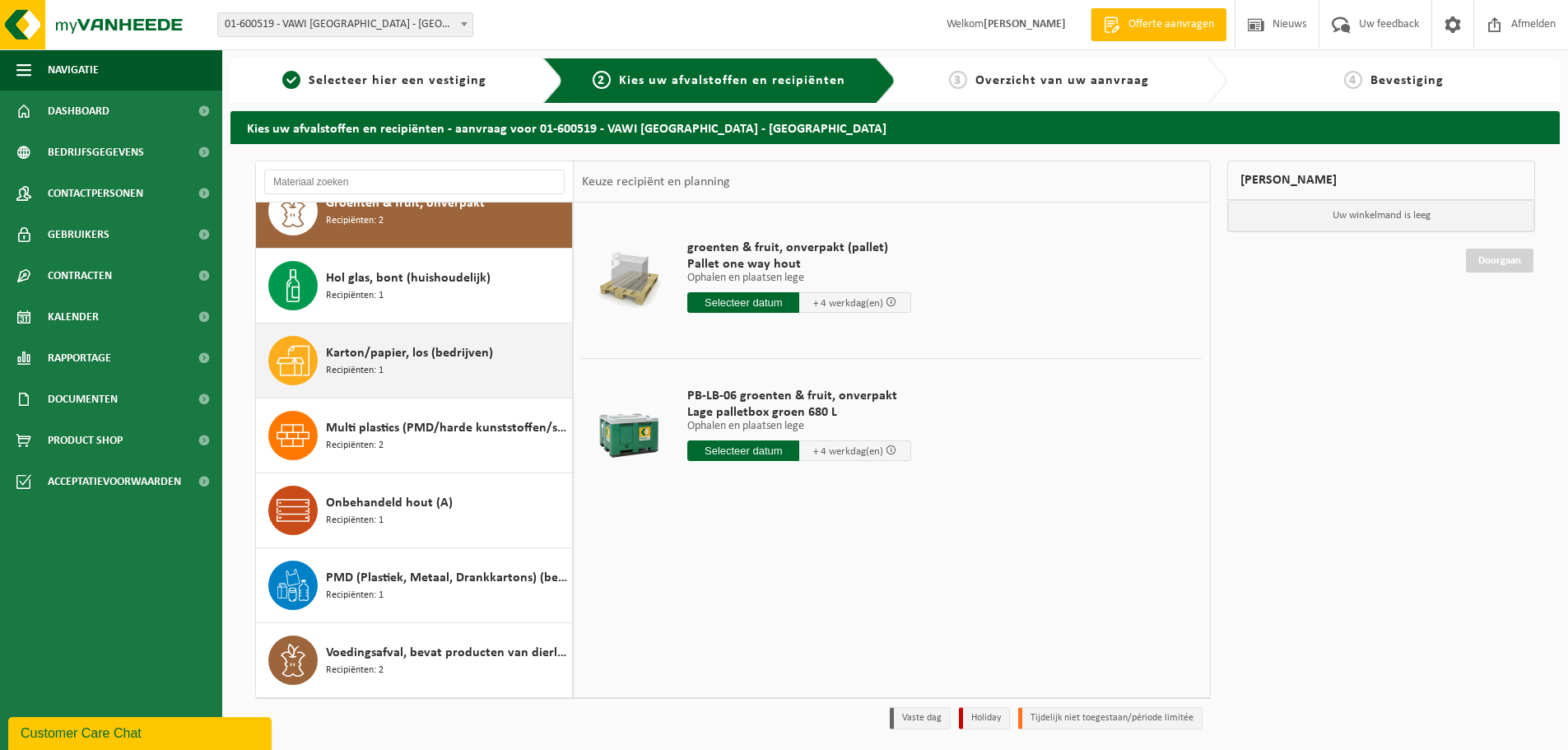
scroll to position [54, 0]
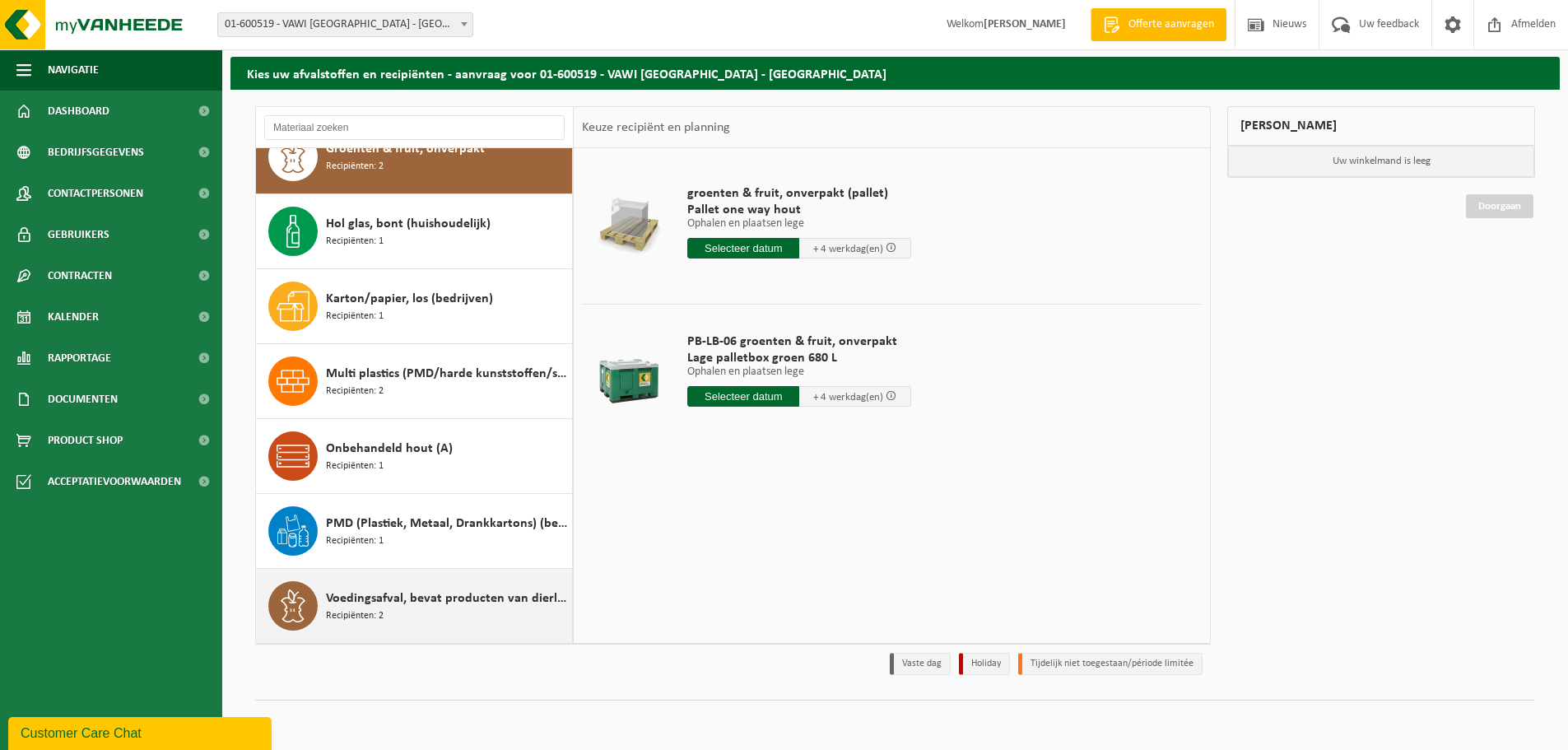
click at [449, 598] on span "Voedingsafval, bevat producten van dierlijke oorsprong, onverpakt, categorie 3" at bounding box center [446, 597] width 242 height 19
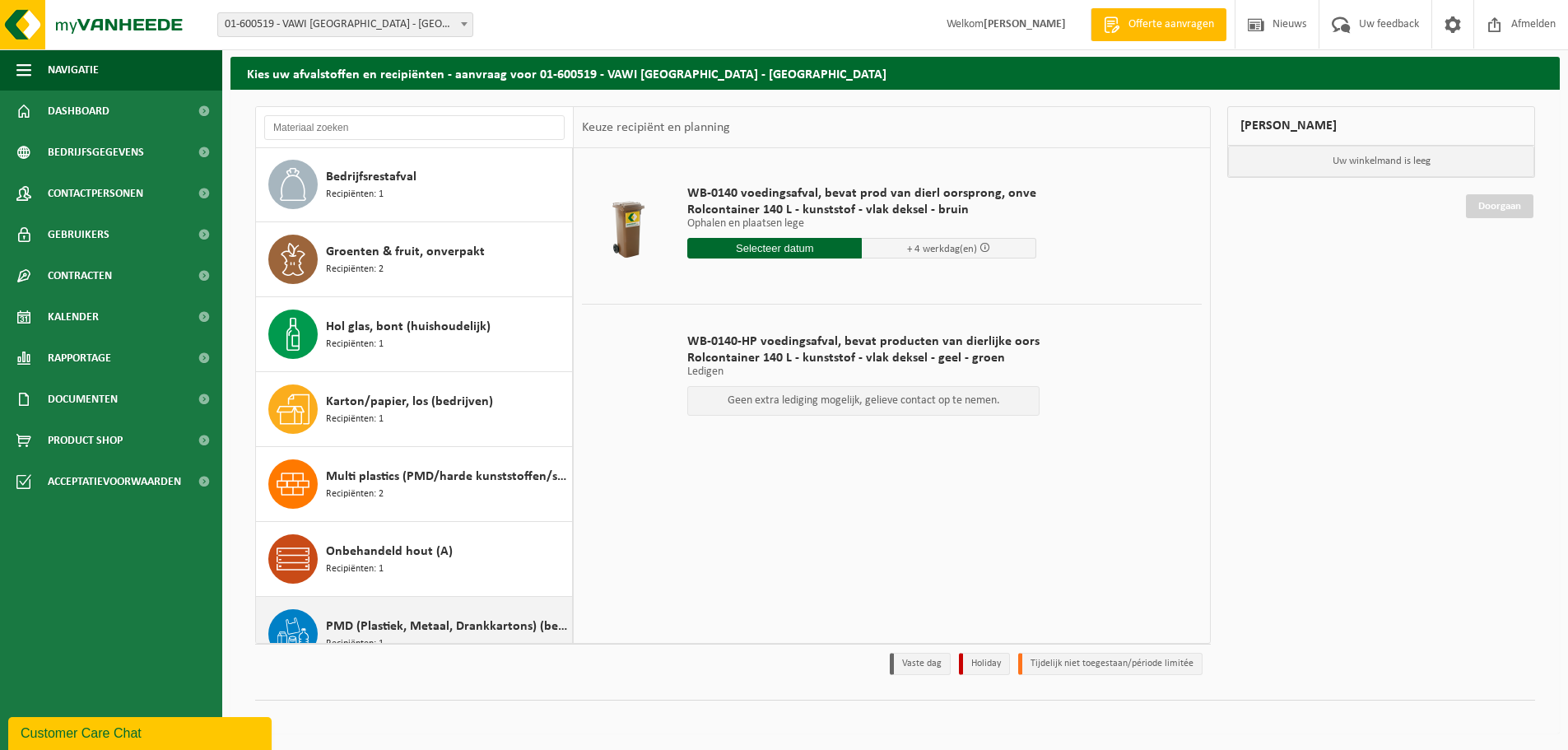
scroll to position [0, 0]
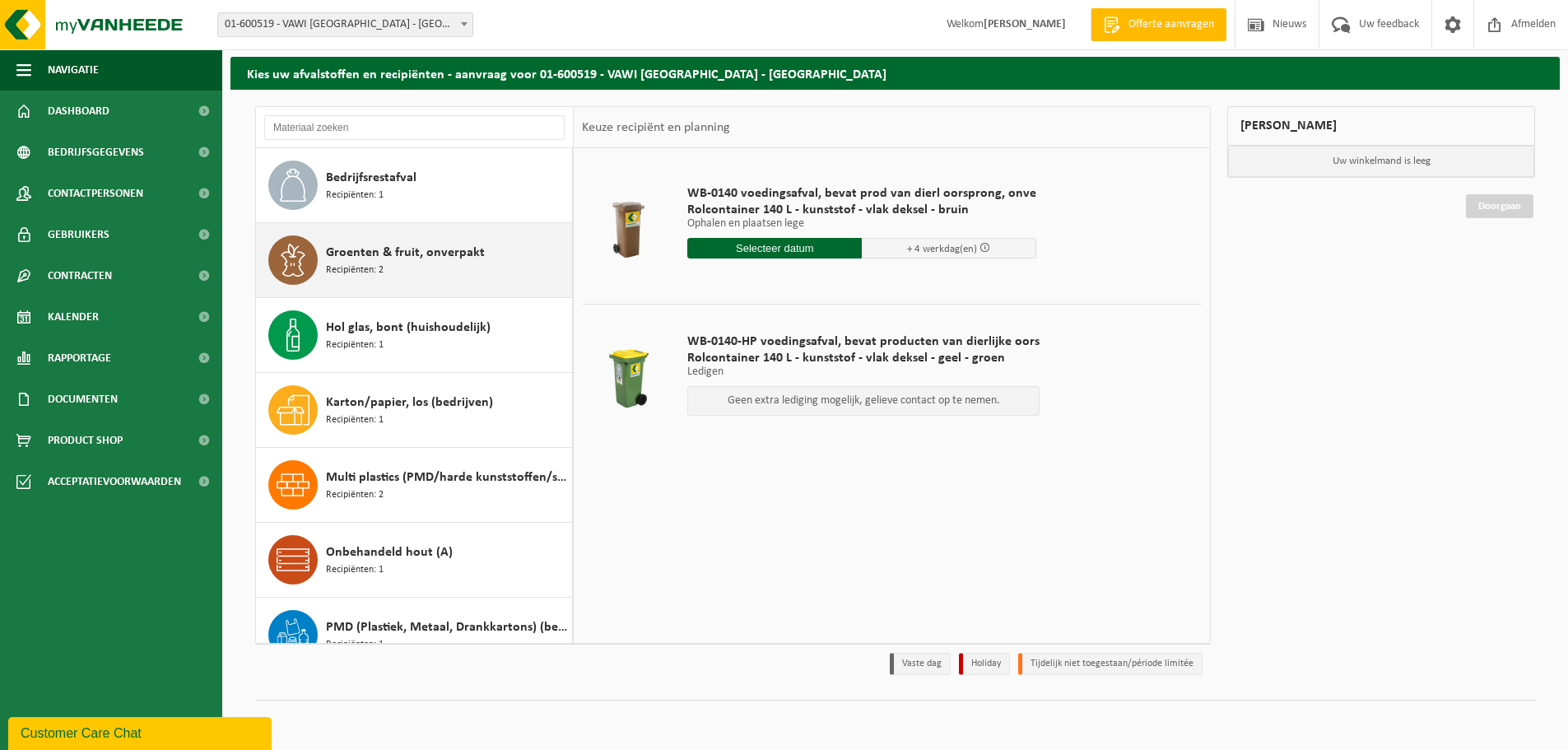
click at [398, 269] on div "Groenten & fruit, onverpakt Recipiënten: 2" at bounding box center [446, 260] width 242 height 50
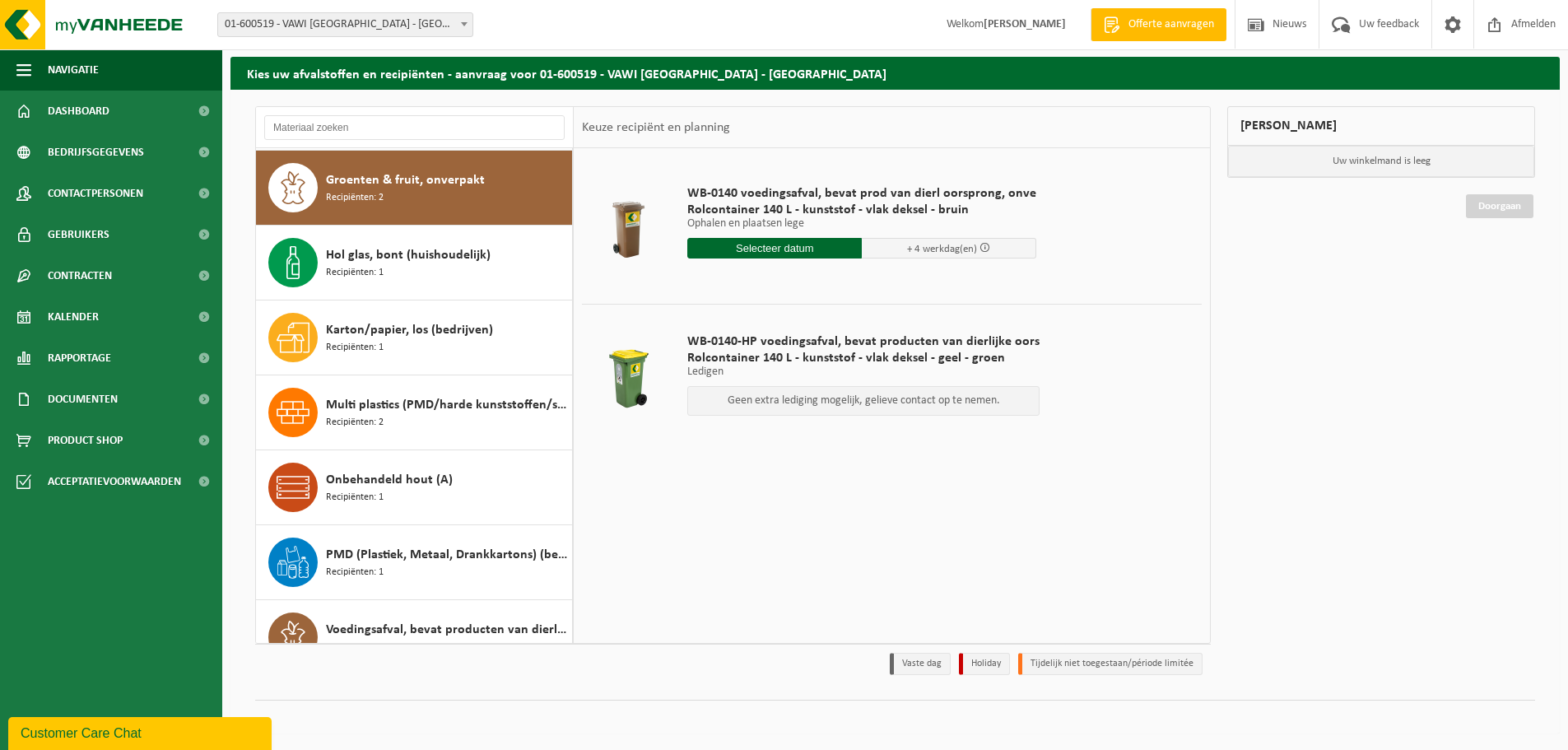
scroll to position [75, 0]
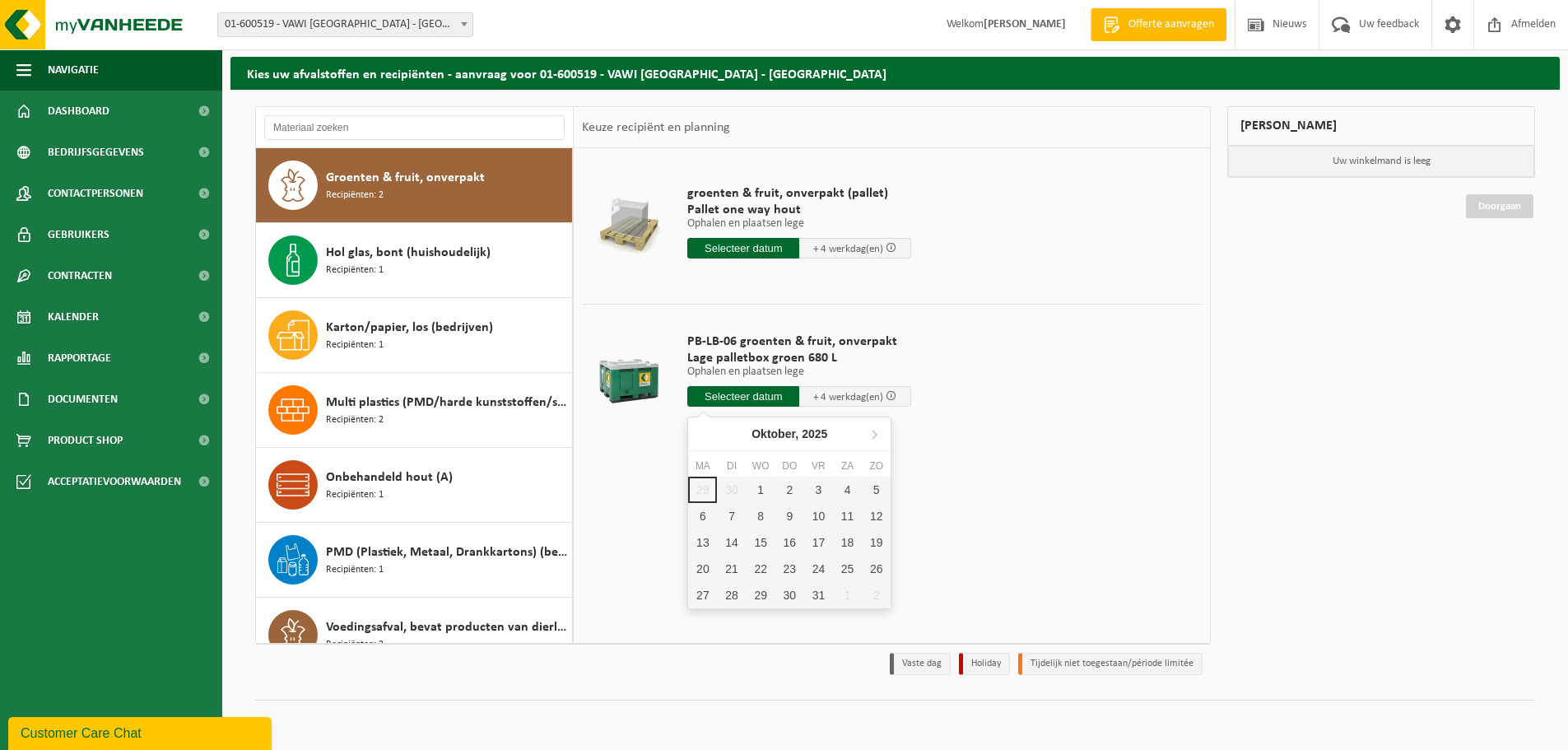
click at [757, 397] on input "text" at bounding box center [744, 396] width 112 height 20
click at [760, 488] on div "1" at bounding box center [760, 490] width 29 height 27
type input "Van 2025-10-01"
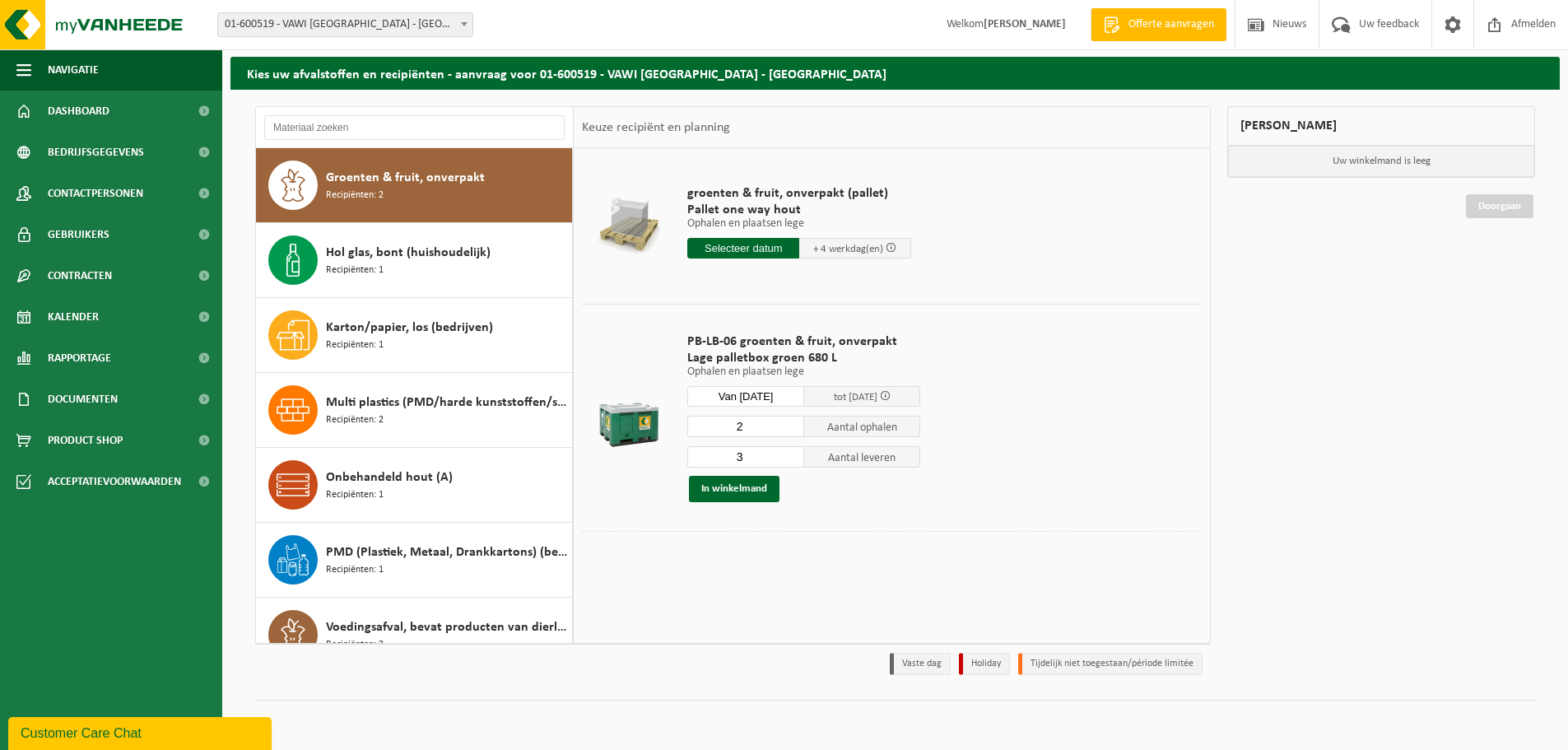
type input "2"
click at [792, 433] on input "2" at bounding box center [745, 426] width 117 height 21
type input "2"
click at [790, 463] on input "2" at bounding box center [745, 456] width 117 height 21
click at [736, 490] on button "In winkelmand" at bounding box center [734, 489] width 90 height 27
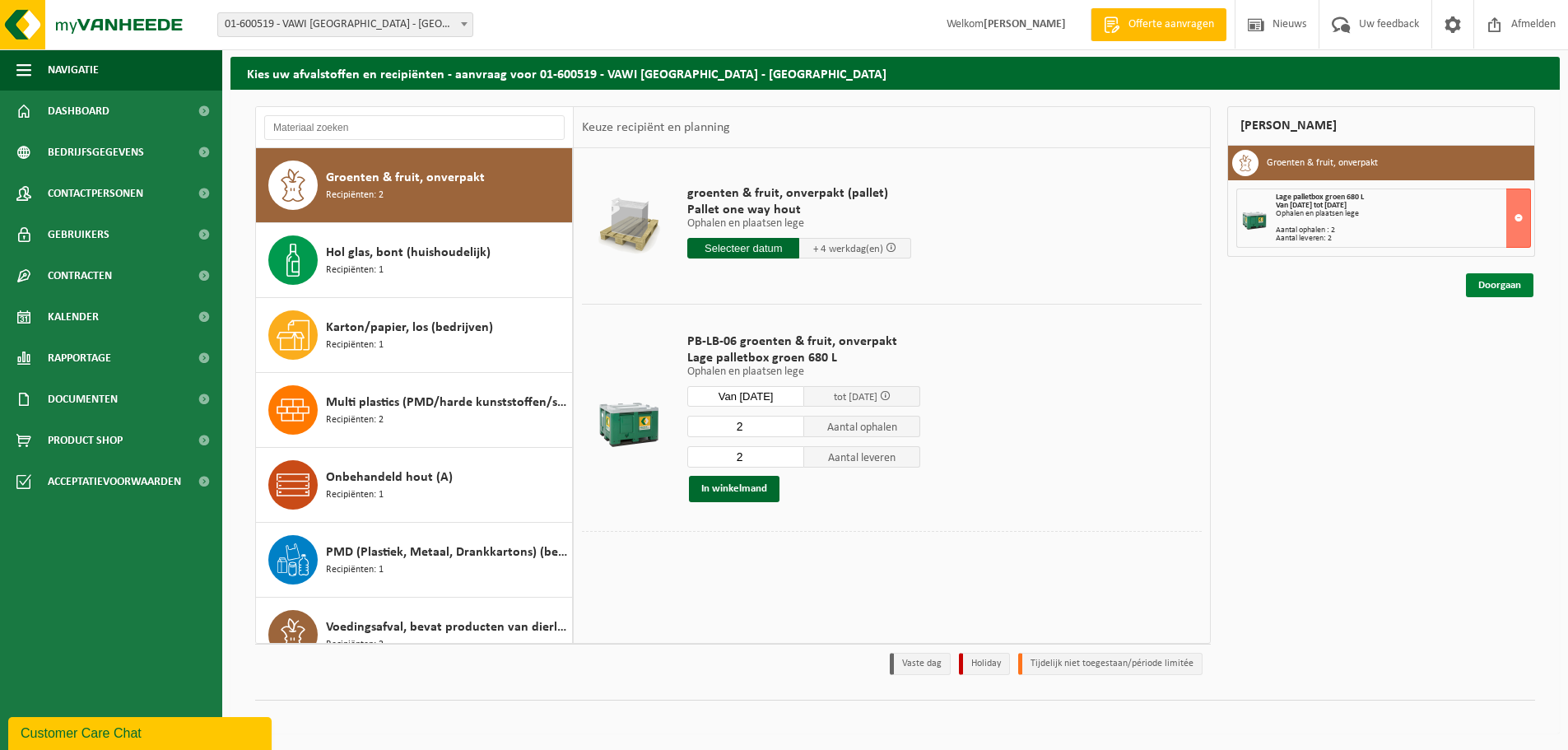
click at [1498, 284] on link "Doorgaan" at bounding box center [1499, 285] width 67 height 24
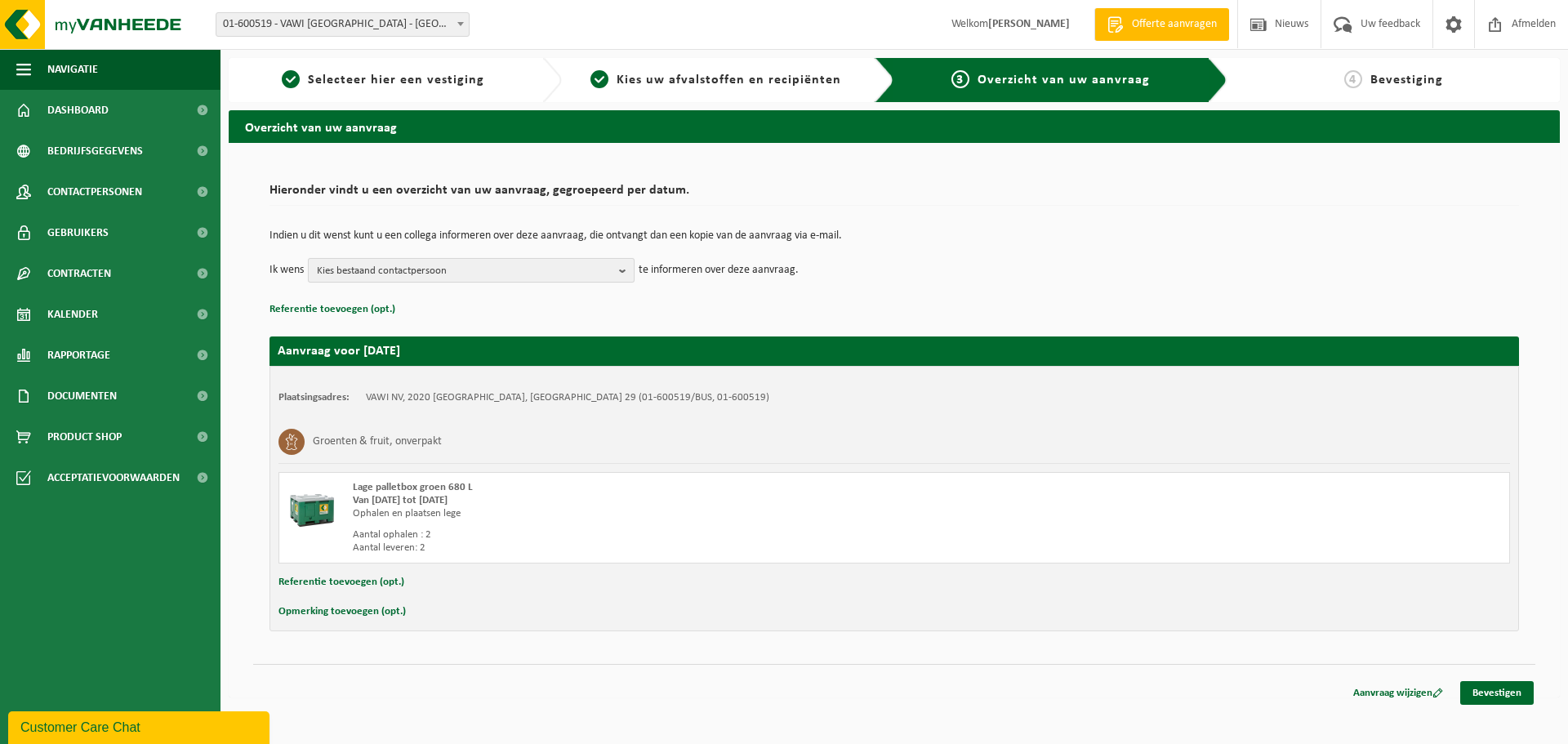
click at [622, 271] on b "button" at bounding box center [626, 270] width 15 height 23
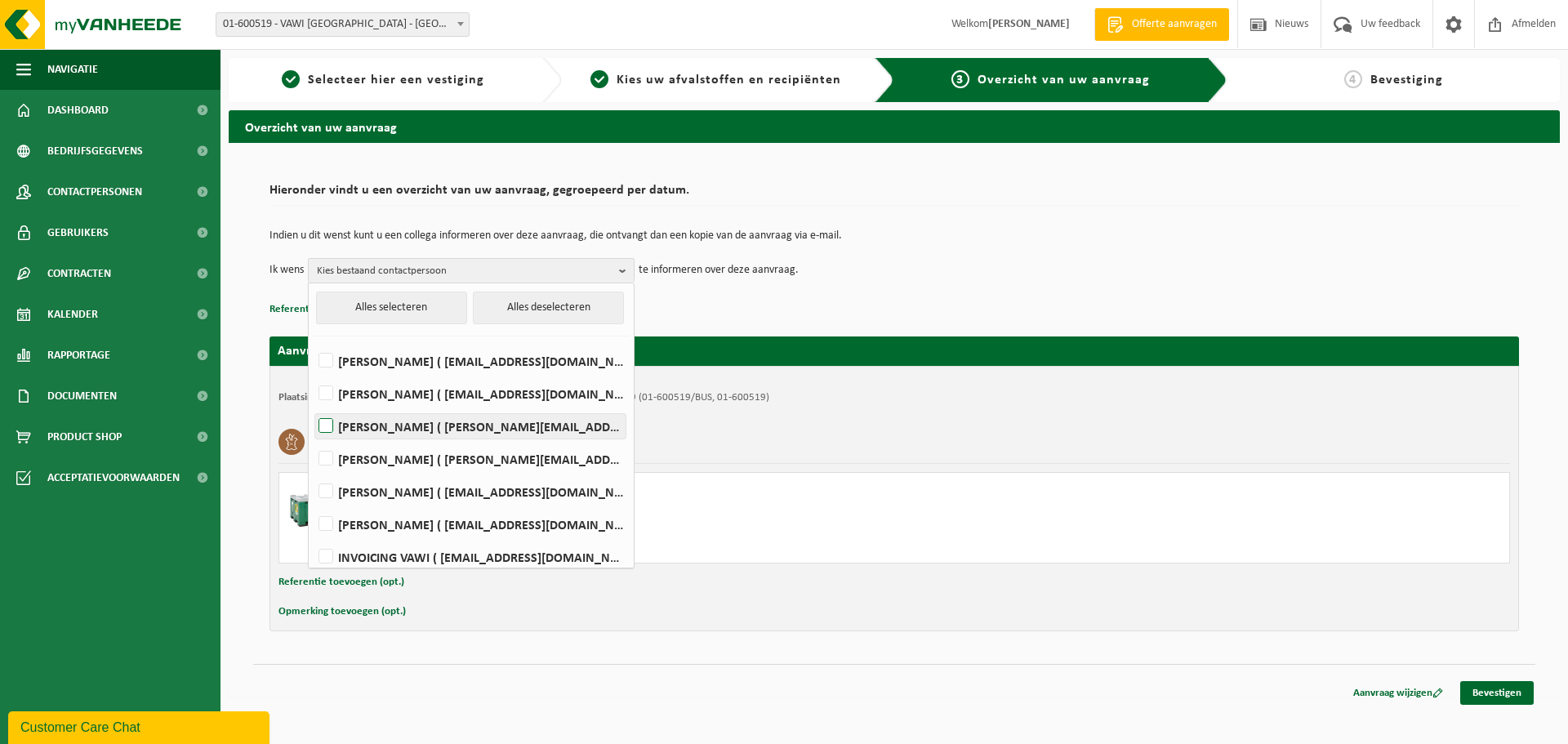
click at [390, 426] on label "PETER GEENS ( peter.geens@vawi.be )" at bounding box center [470, 425] width 310 height 25
click at [313, 406] on input "PETER GEENS ( peter.geens@vawi.be )" at bounding box center [312, 405] width 1 height 1
checkbox input "true"
click at [1013, 309] on p "Referentie toevoegen (opt.)" at bounding box center [894, 309] width 1249 height 21
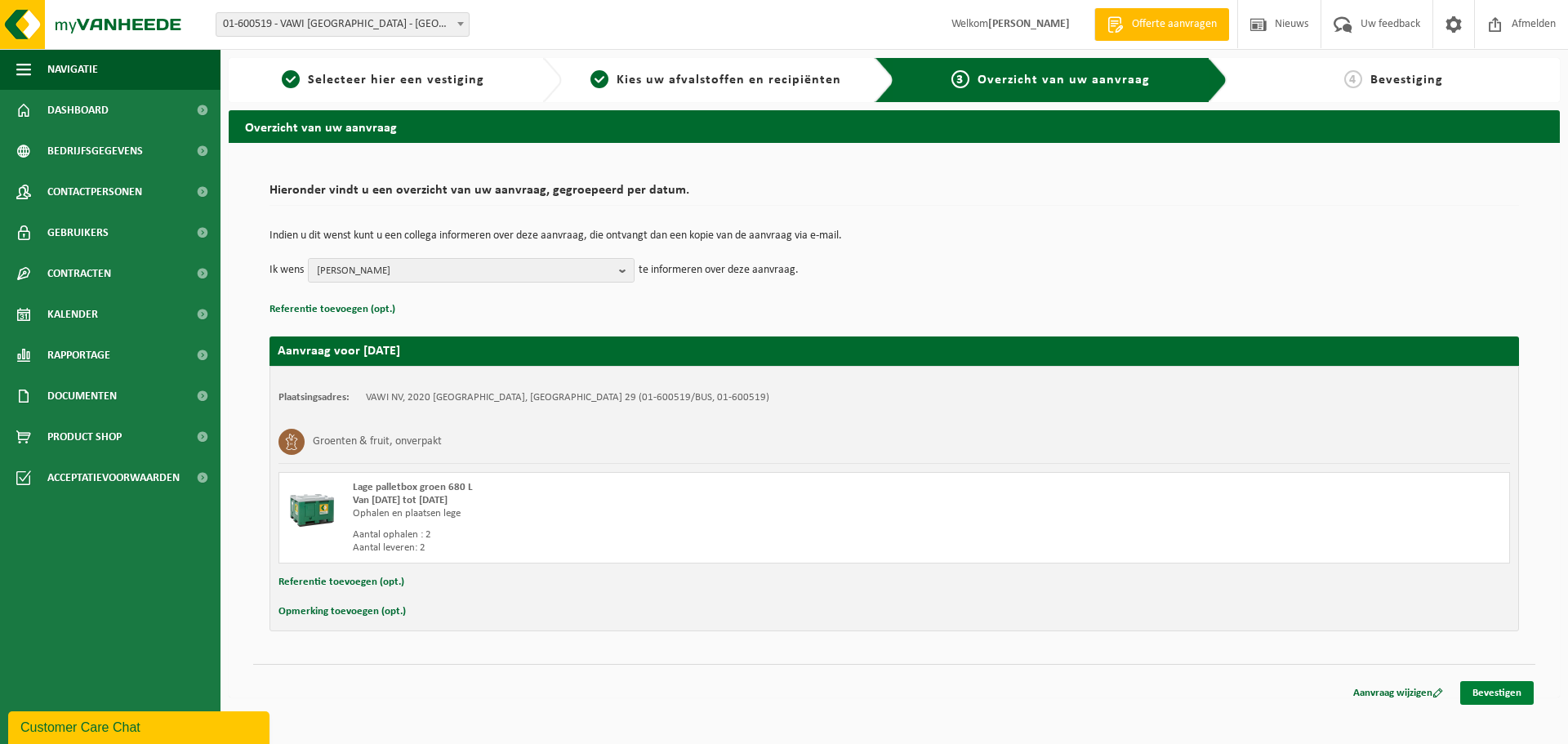
click at [1496, 699] on link "Bevestigen" at bounding box center [1497, 693] width 73 height 24
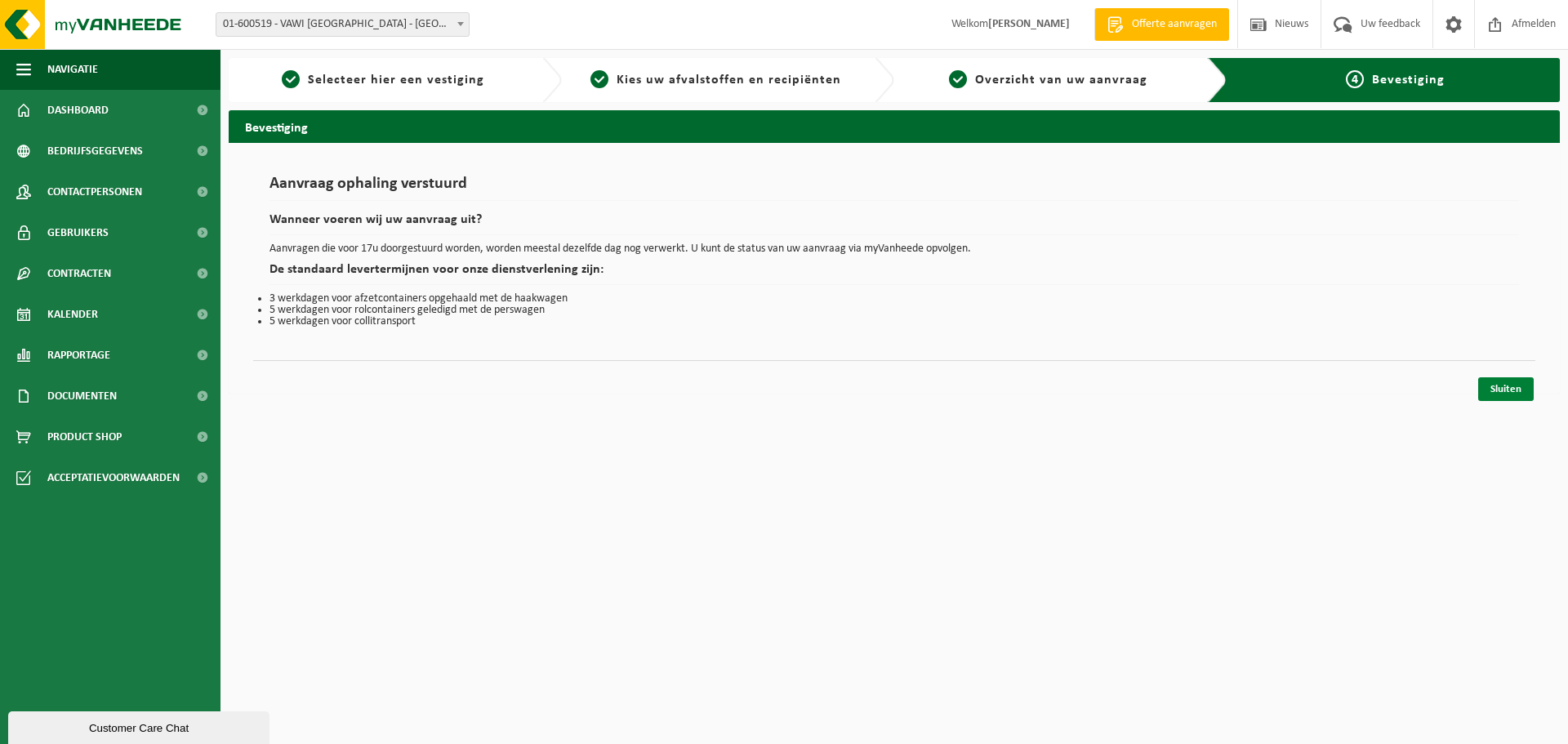
click at [1511, 387] on link "Sluiten" at bounding box center [1506, 389] width 56 height 24
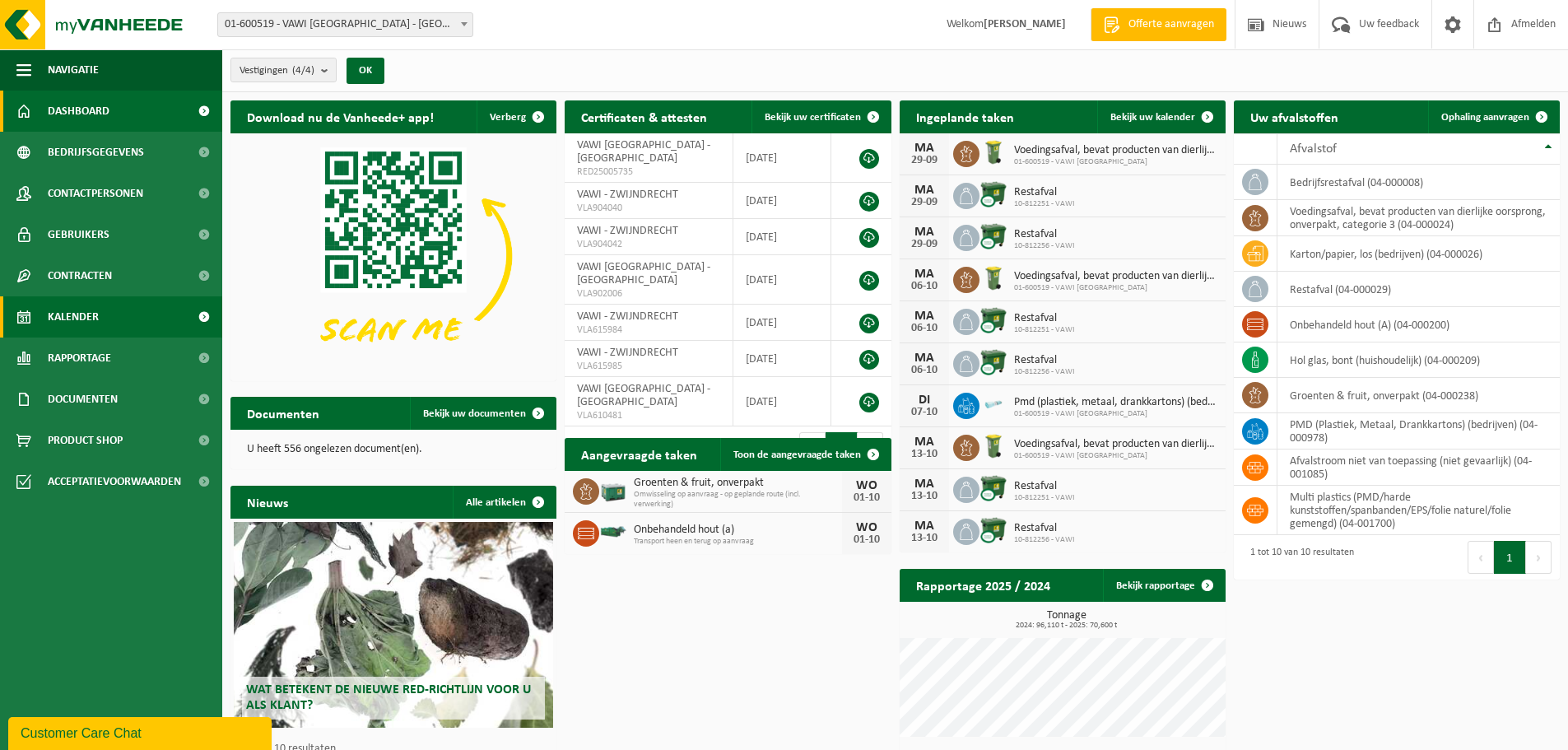
click at [116, 317] on link "Kalender" at bounding box center [110, 317] width 222 height 41
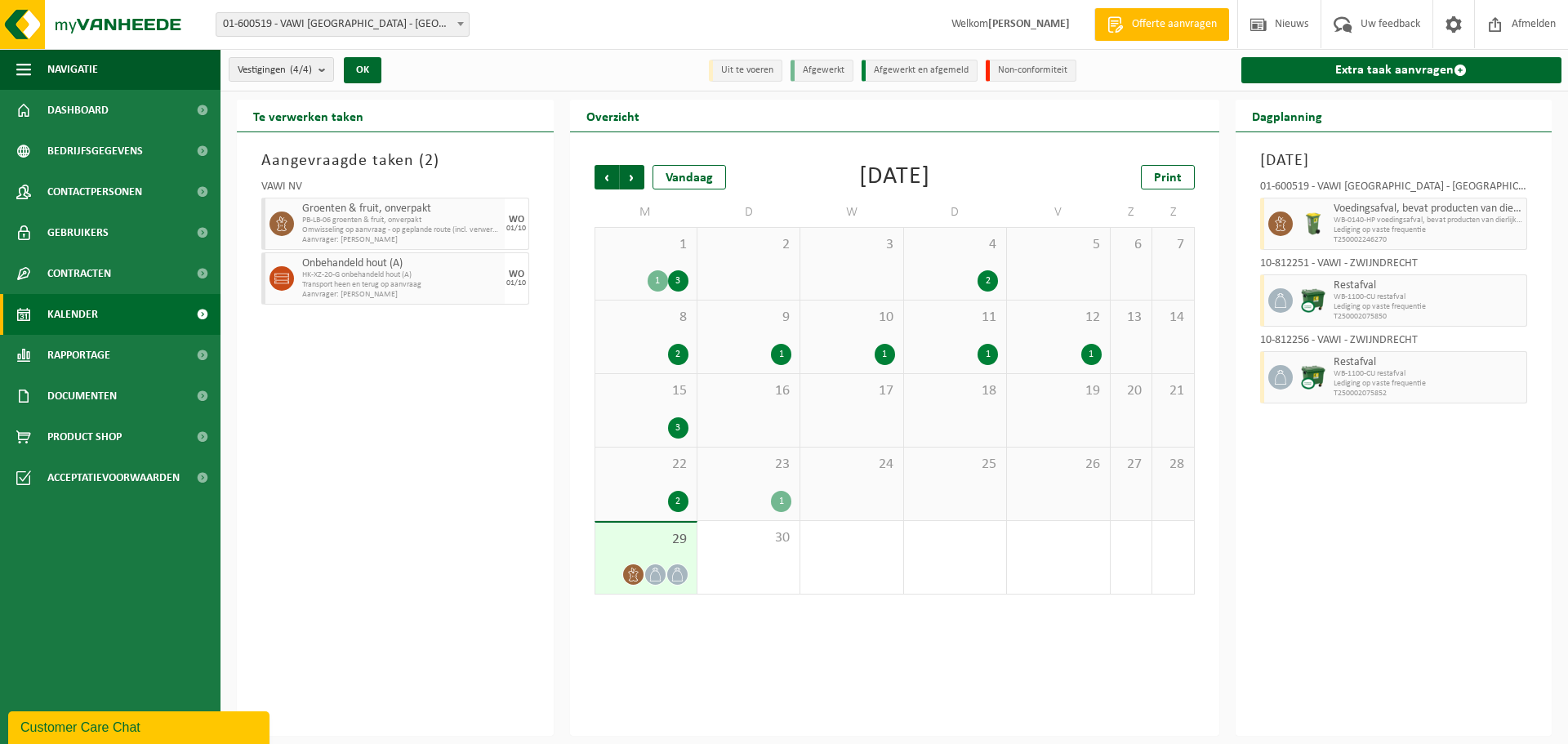
click at [379, 226] on span "Omwisseling op aanvraag - op geplande route (incl. verwerking)" at bounding box center [401, 230] width 198 height 10
click at [749, 70] on li "Uit te voeren" at bounding box center [745, 70] width 73 height 22
click at [813, 71] on li "Afgewerkt" at bounding box center [822, 70] width 63 height 22
click at [722, 484] on div "23 1" at bounding box center [749, 484] width 102 height 73
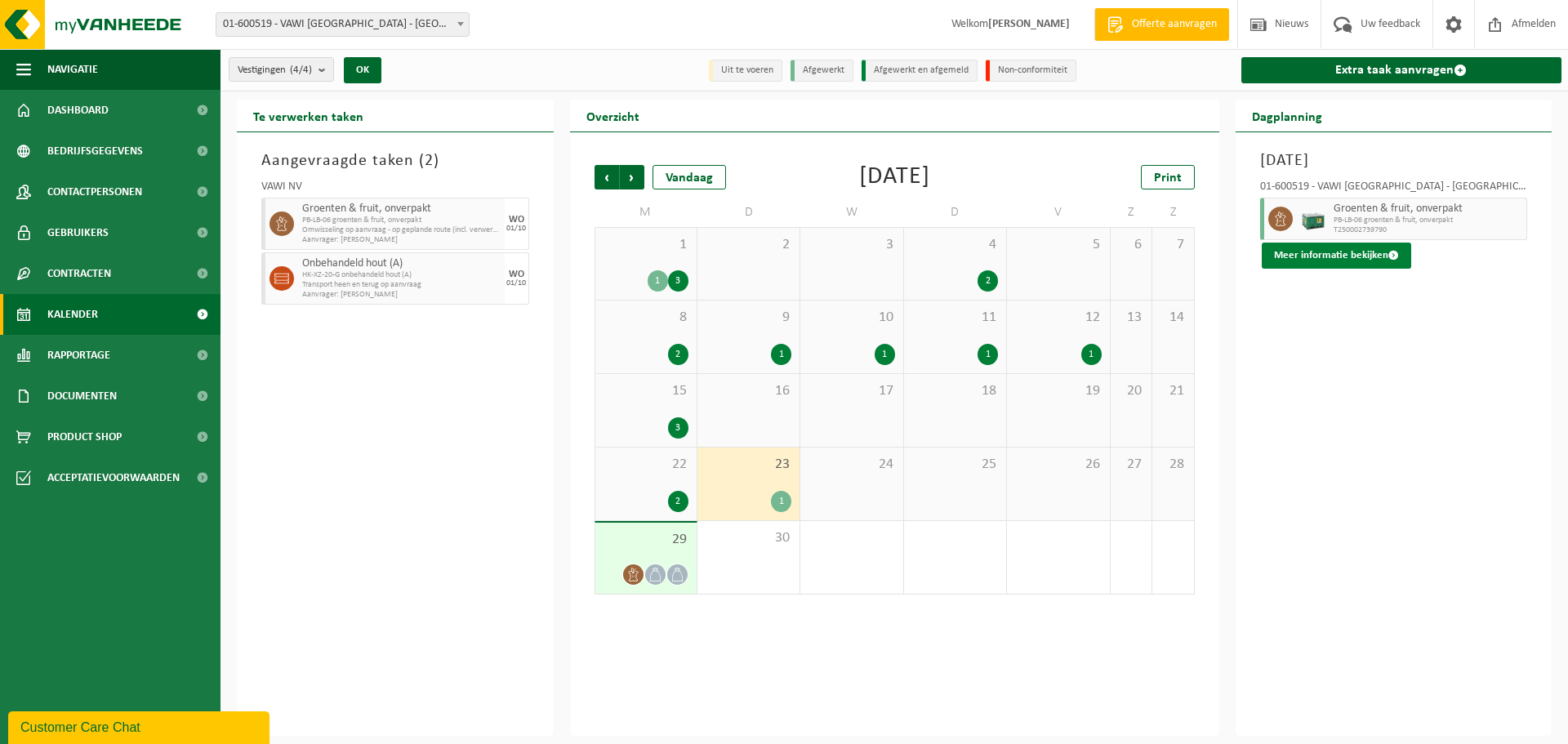
click at [1372, 251] on button "Meer informatie bekijken" at bounding box center [1337, 256] width 150 height 26
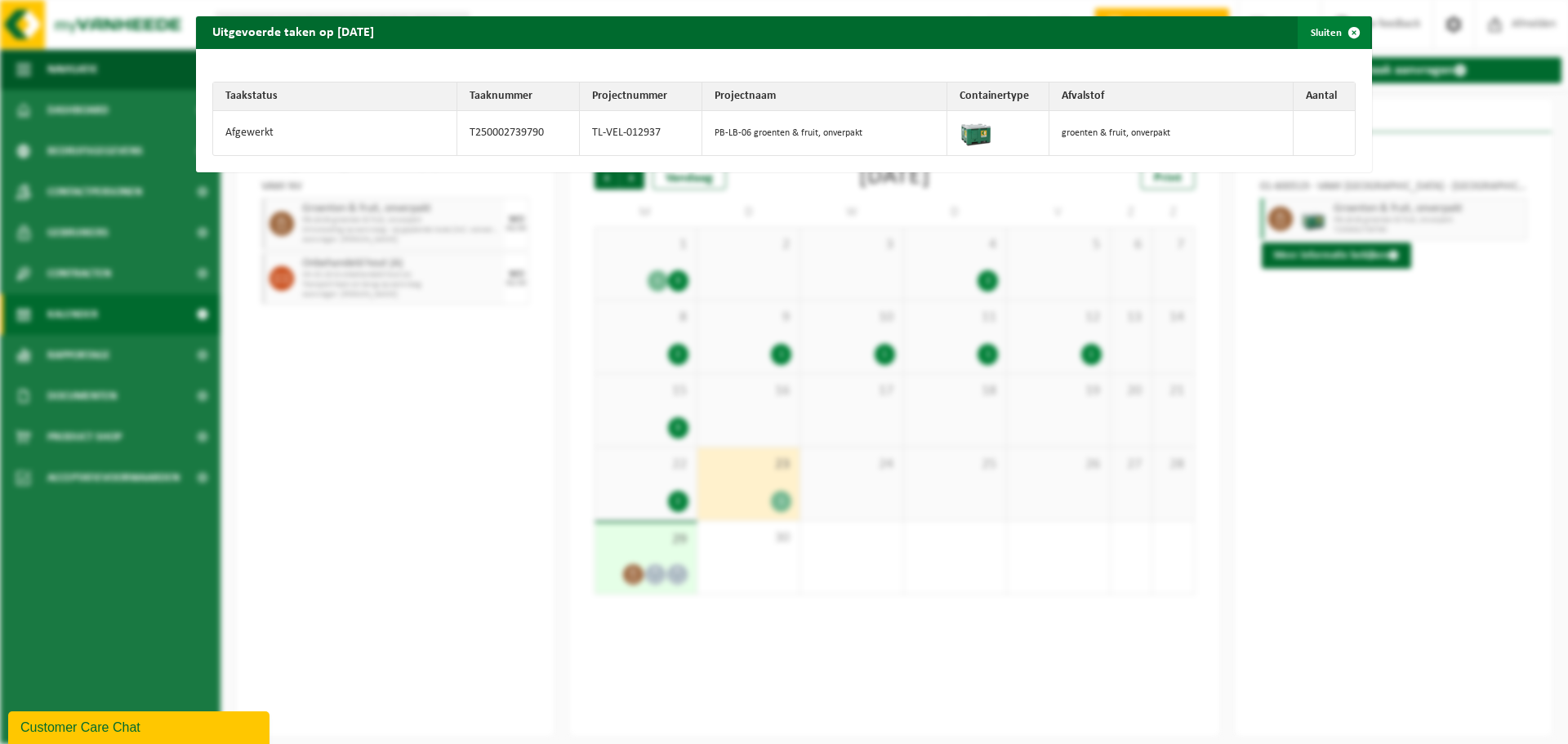
click at [1342, 33] on span "button" at bounding box center [1354, 33] width 33 height 33
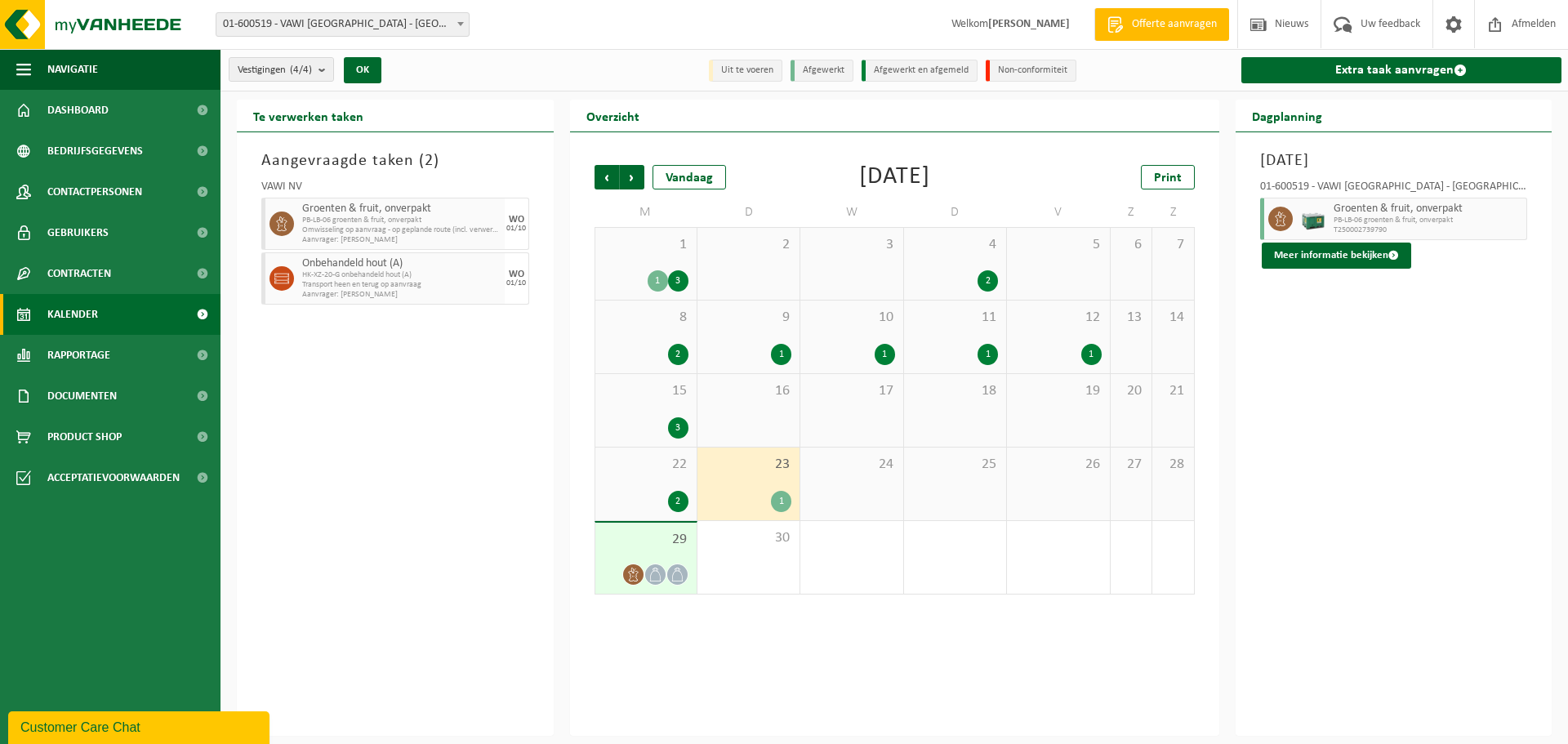
click at [647, 488] on div "22 2" at bounding box center [646, 484] width 101 height 73
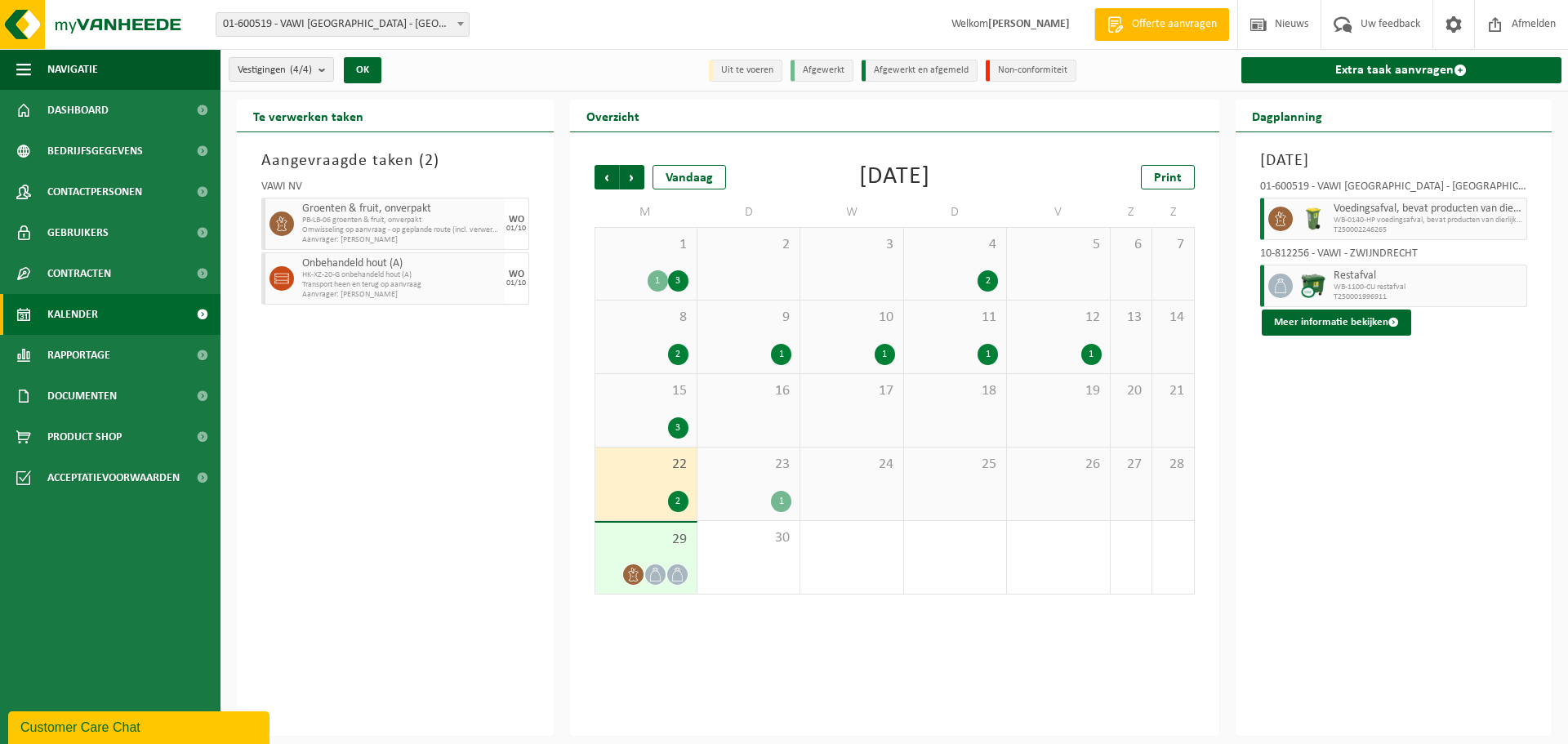
click at [647, 423] on div "3" at bounding box center [646, 427] width 85 height 21
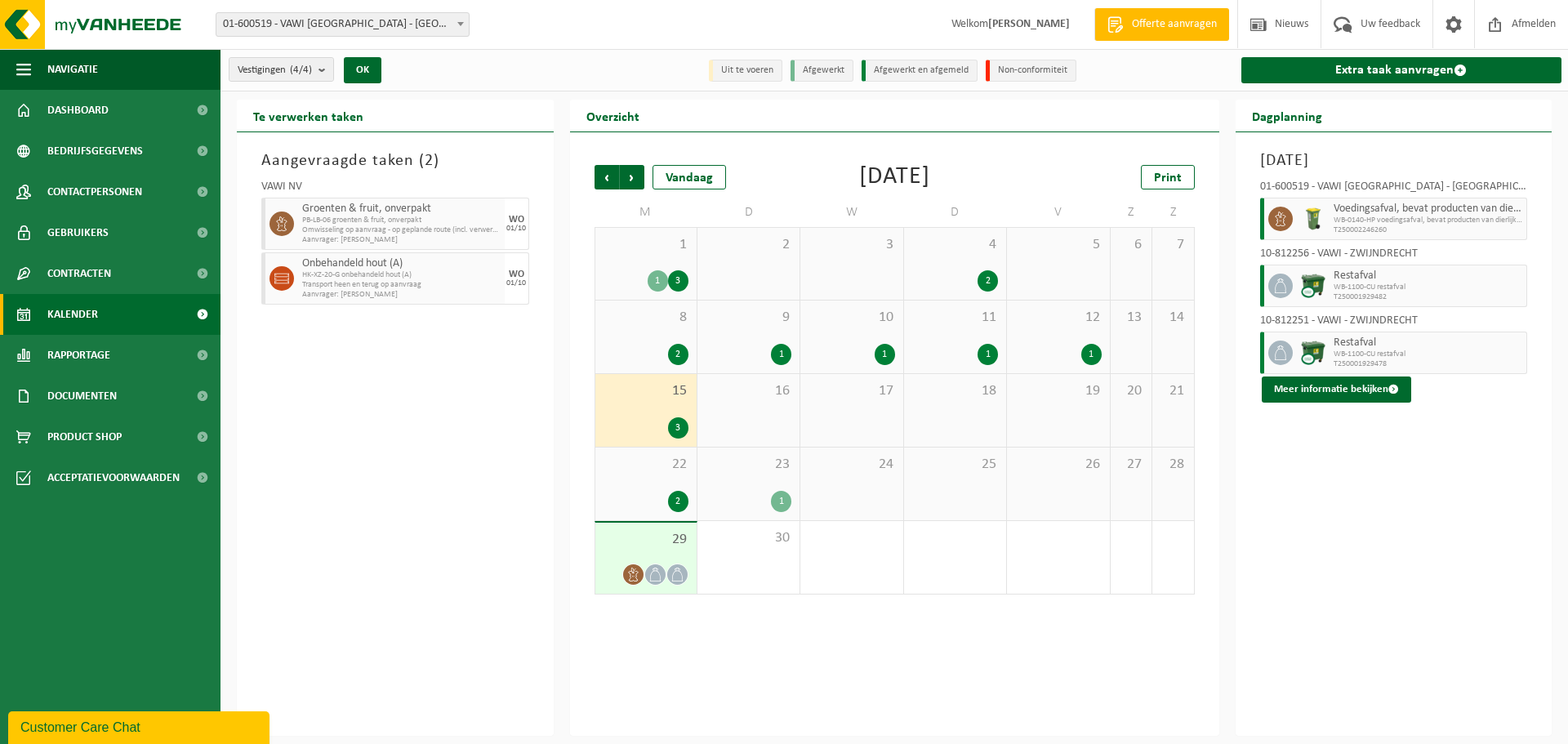
click at [655, 344] on div "2" at bounding box center [646, 354] width 85 height 21
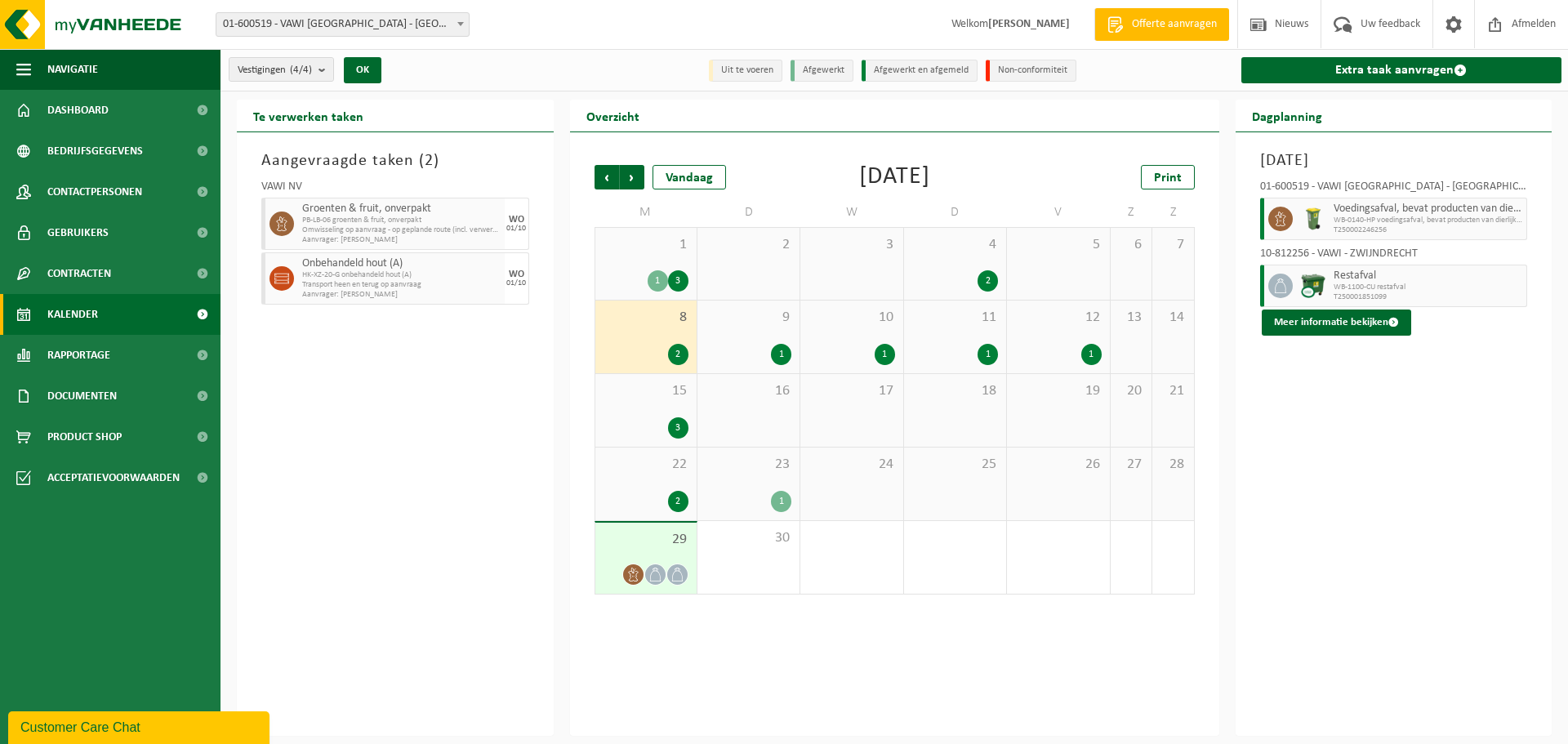
click at [1328, 226] on div at bounding box center [1313, 218] width 33 height 43
click at [1337, 321] on button "Meer informatie bekijken" at bounding box center [1337, 322] width 150 height 26
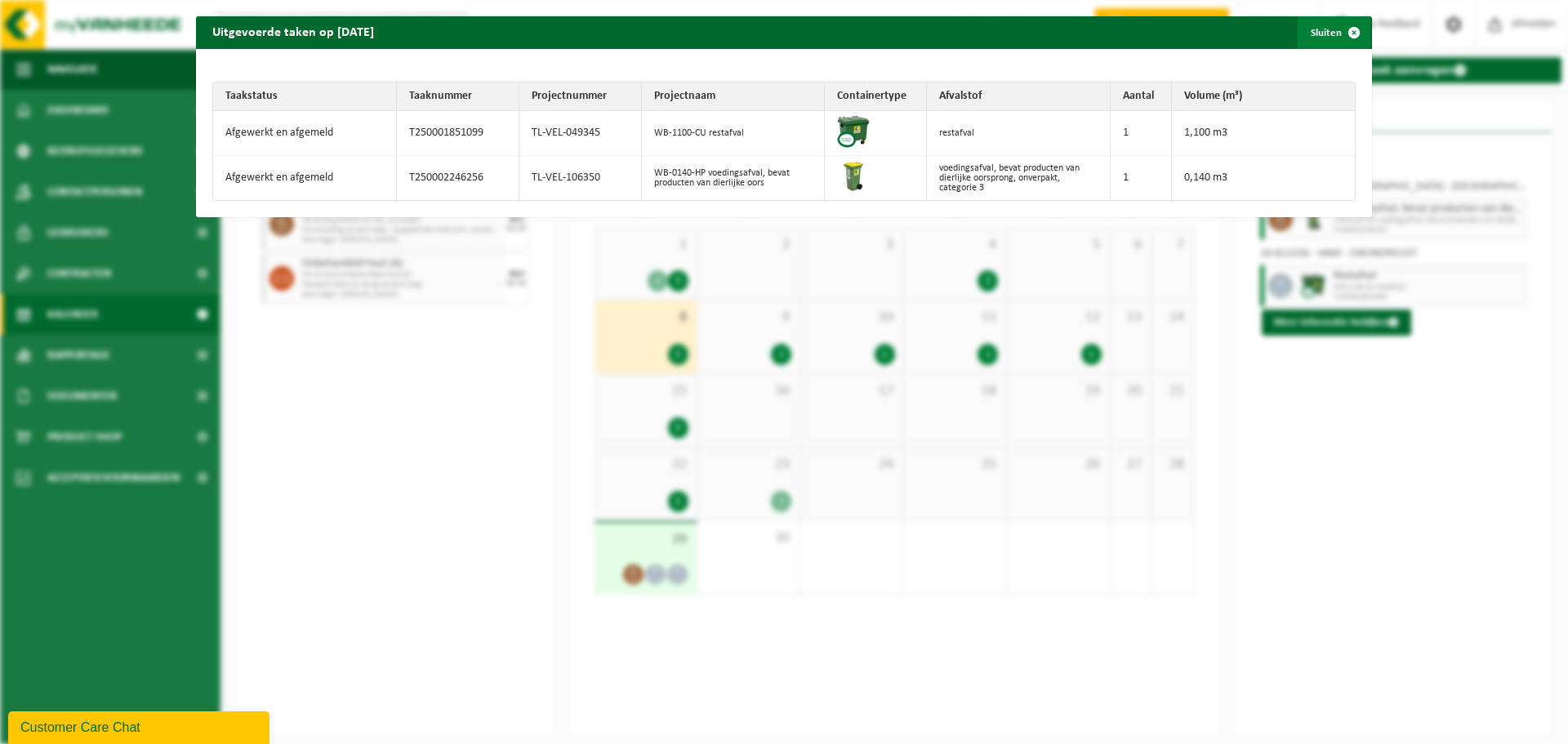
click at [1342, 33] on span "button" at bounding box center [1354, 33] width 33 height 33
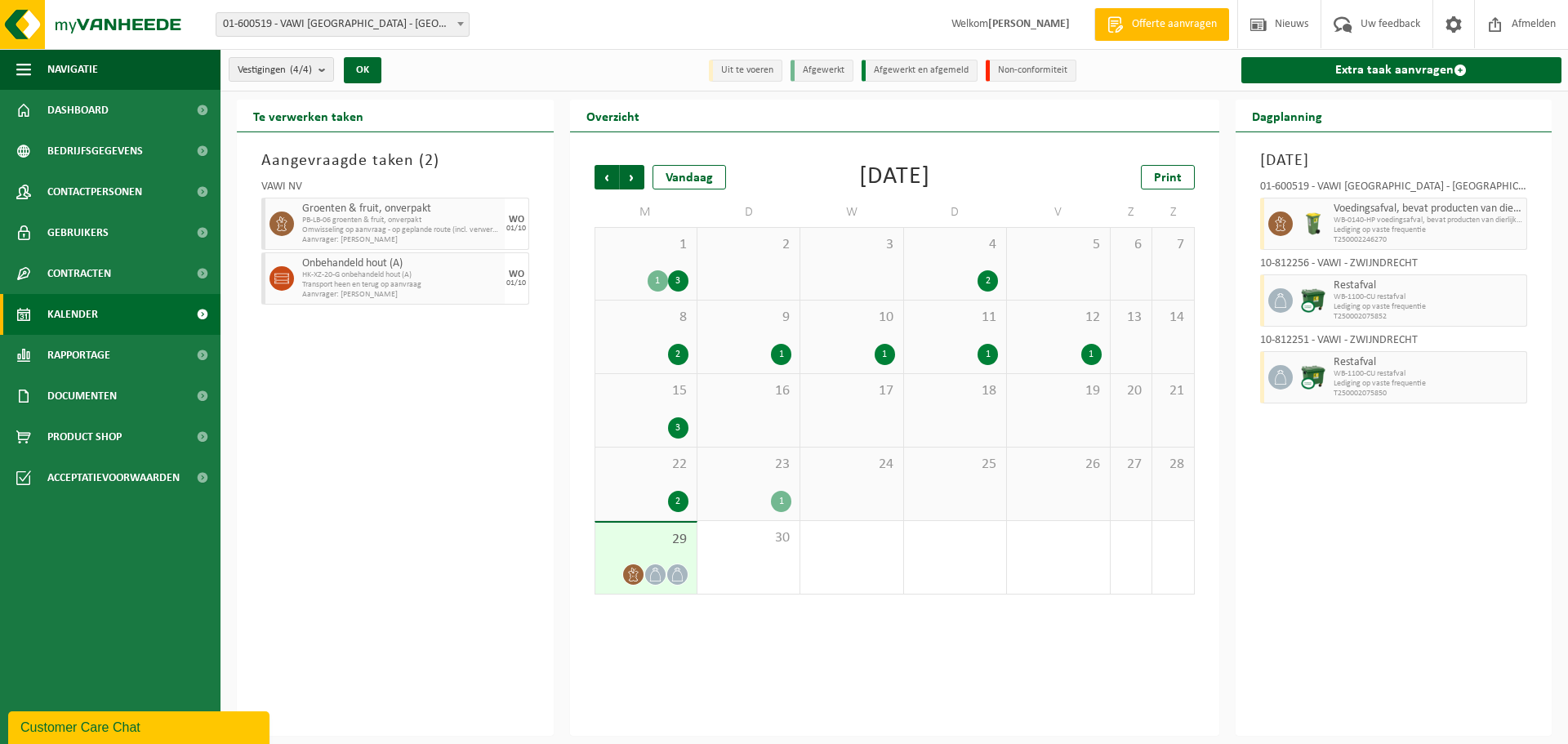
click at [638, 578] on icon at bounding box center [633, 574] width 14 height 14
click at [1374, 227] on span "Lediging op vaste frequentie" at bounding box center [1428, 230] width 189 height 10
